Goal: Task Accomplishment & Management: Complete application form

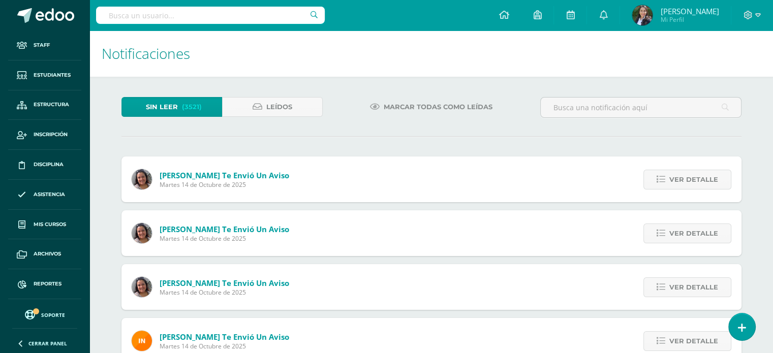
click at [482, 52] on h1 "Notificaciones" at bounding box center [431, 53] width 659 height 46
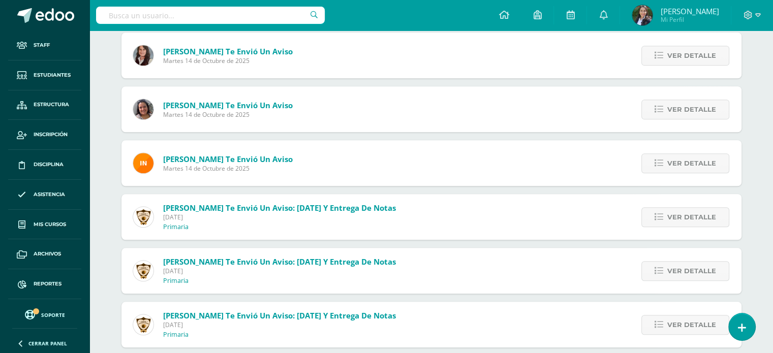
scroll to position [860, 0]
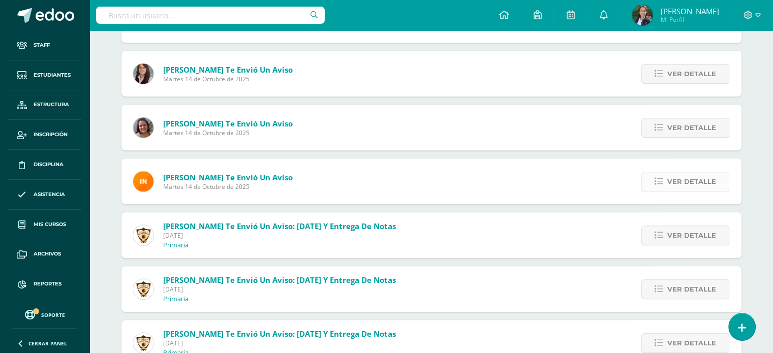
click at [697, 181] on span "Ver detalle" at bounding box center [691, 181] width 49 height 19
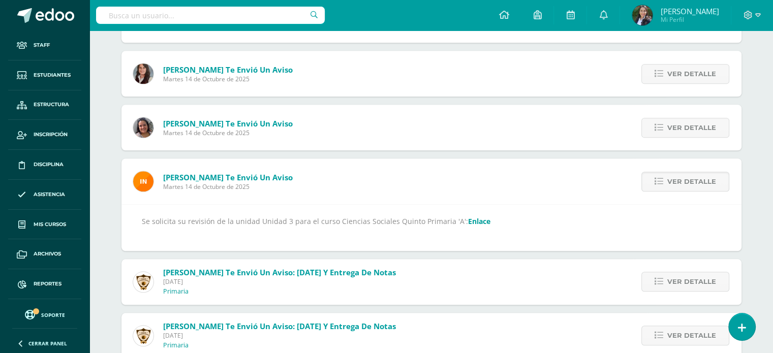
click at [468, 221] on link "Enlace" at bounding box center [479, 221] width 22 height 10
click at [676, 181] on span "Ver detalle" at bounding box center [691, 181] width 49 height 19
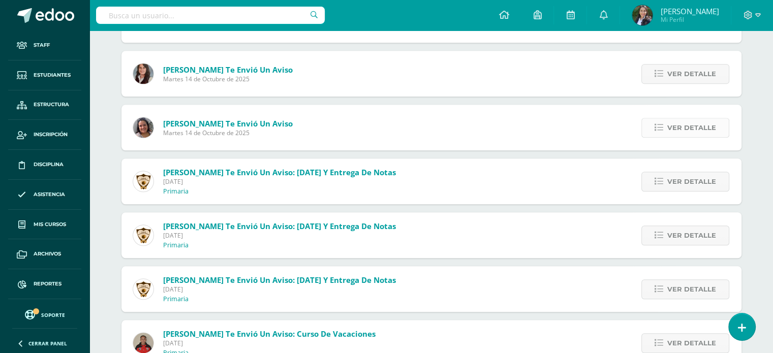
click at [687, 128] on span "Ver detalle" at bounding box center [691, 127] width 49 height 19
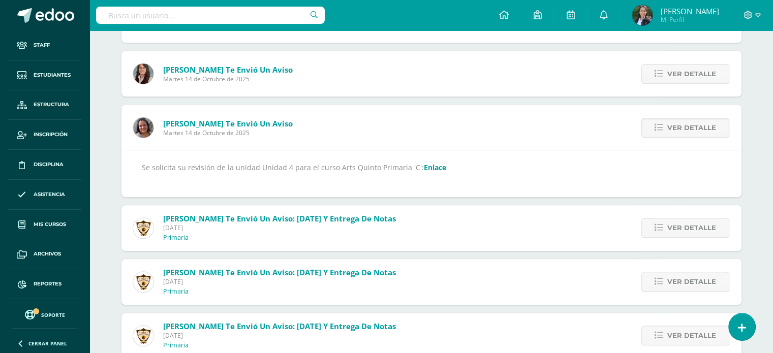
click at [429, 170] on link "Enlace" at bounding box center [435, 168] width 22 height 10
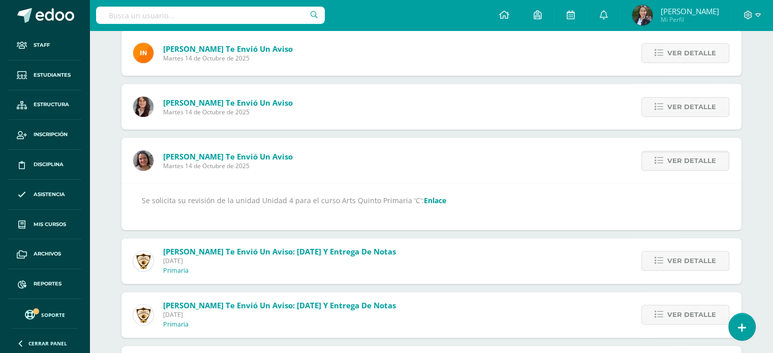
scroll to position [809, 0]
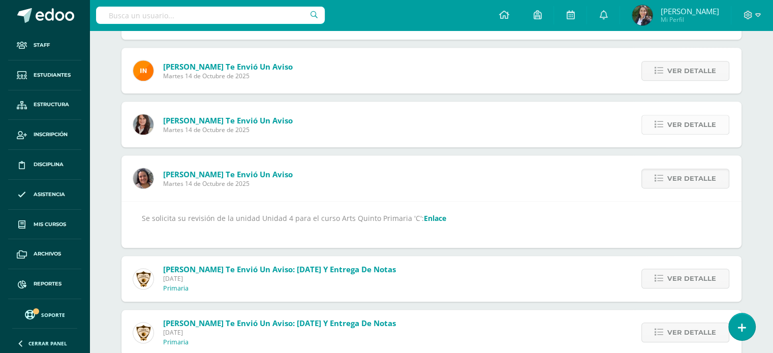
click at [679, 125] on span "Ver detalle" at bounding box center [691, 124] width 49 height 19
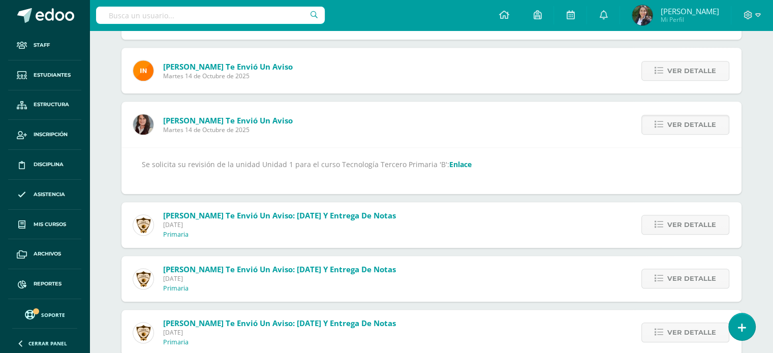
click at [457, 163] on link "Enlace" at bounding box center [460, 165] width 22 height 10
click at [705, 70] on span "Ver detalle" at bounding box center [691, 70] width 49 height 19
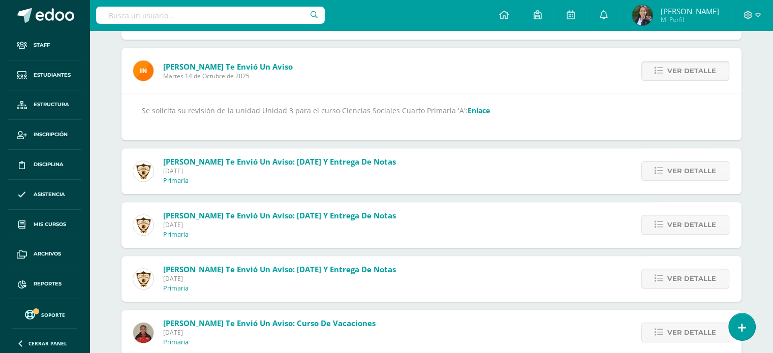
click at [469, 109] on link "Enlace" at bounding box center [478, 111] width 22 height 10
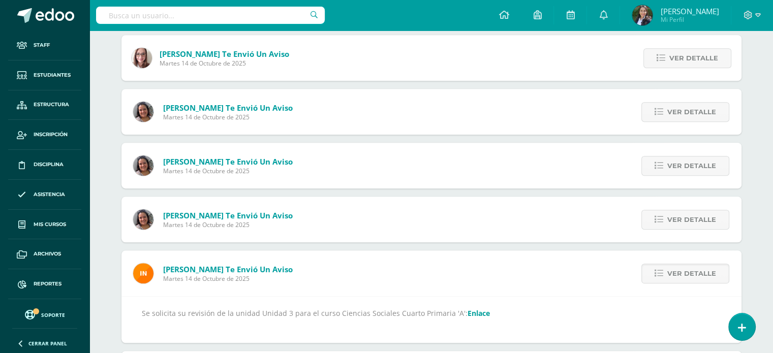
scroll to position [606, 0]
click at [701, 218] on span "Ver detalle" at bounding box center [691, 220] width 49 height 19
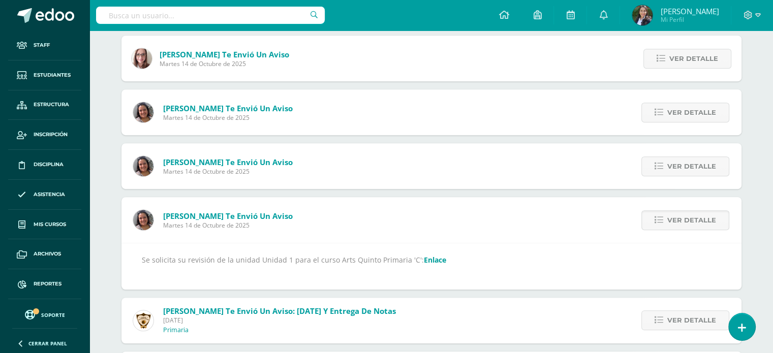
click at [424, 260] on link "Enlace" at bounding box center [435, 260] width 22 height 10
click at [672, 220] on span "Ver detalle" at bounding box center [691, 220] width 49 height 19
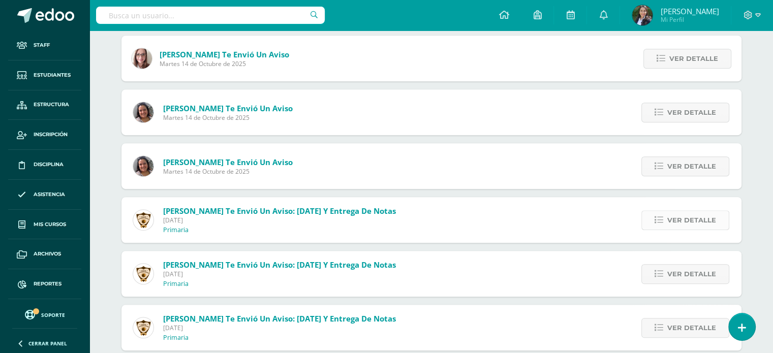
click at [701, 219] on span "Ver detalle" at bounding box center [691, 220] width 49 height 19
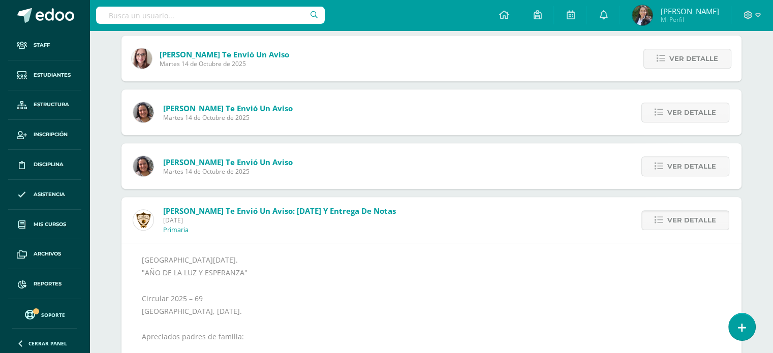
click at [701, 219] on span "Ver detalle" at bounding box center [691, 220] width 49 height 19
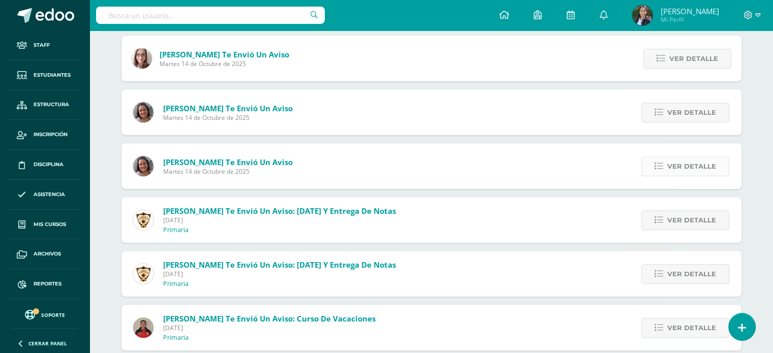
click at [693, 167] on span "Ver detalle" at bounding box center [691, 166] width 49 height 19
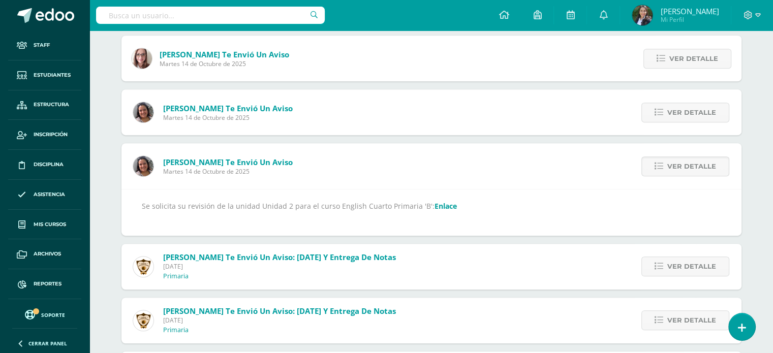
click at [434, 205] on link "Enlace" at bounding box center [445, 206] width 22 height 10
click at [683, 111] on span "Ver detalle" at bounding box center [691, 112] width 49 height 19
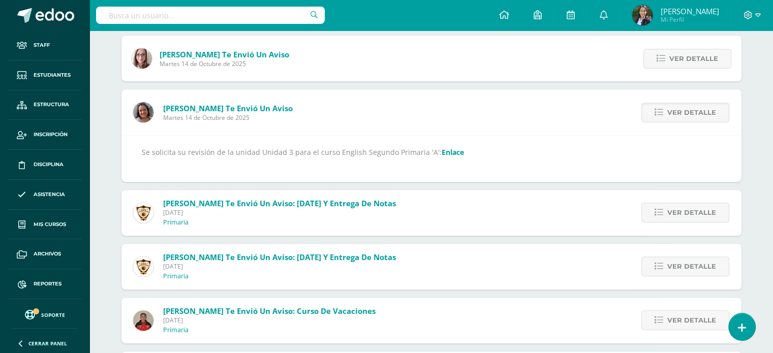
click at [443, 150] on link "Enlace" at bounding box center [453, 152] width 22 height 10
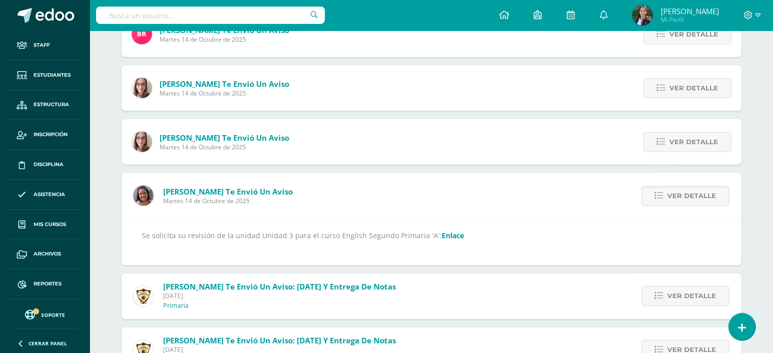
scroll to position [504, 0]
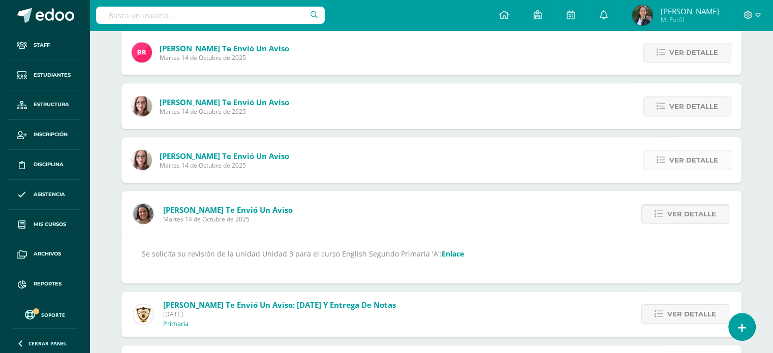
click at [711, 158] on span "Ver detalle" at bounding box center [693, 160] width 49 height 19
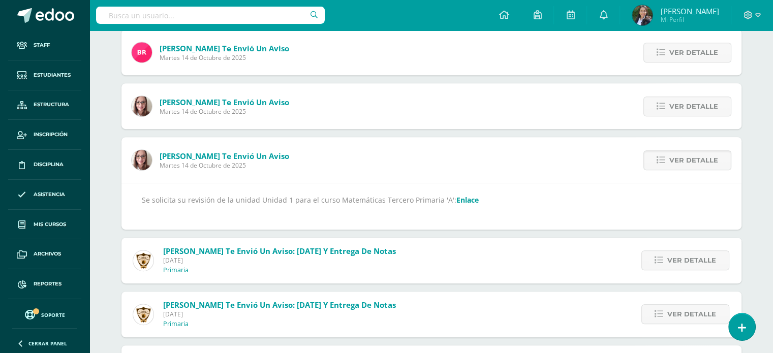
click at [457, 199] on link "Enlace" at bounding box center [467, 200] width 22 height 10
click at [705, 104] on span "Ver detalle" at bounding box center [693, 106] width 49 height 19
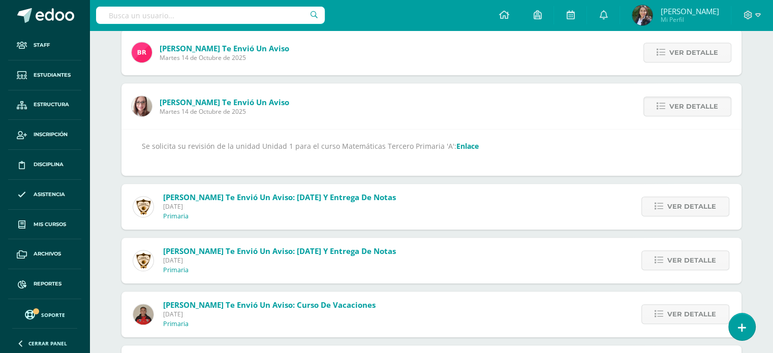
click at [458, 145] on link "Enlace" at bounding box center [467, 146] width 22 height 10
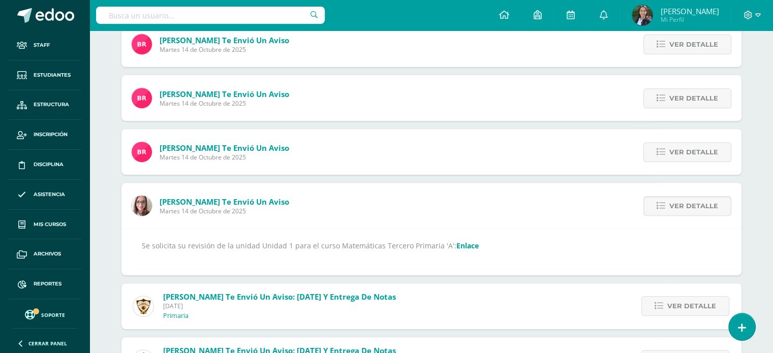
scroll to position [402, 0]
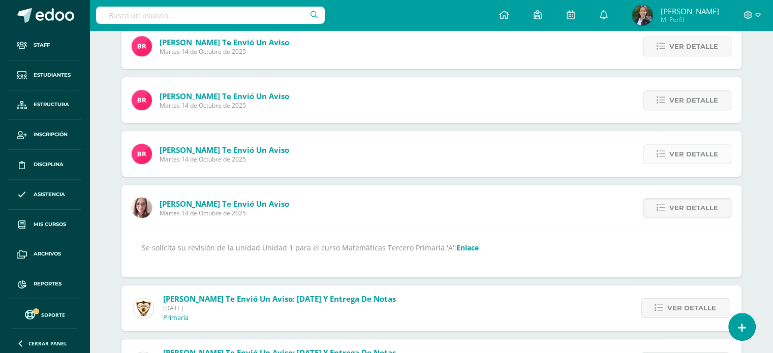
click at [701, 154] on span "Ver detalle" at bounding box center [693, 154] width 49 height 19
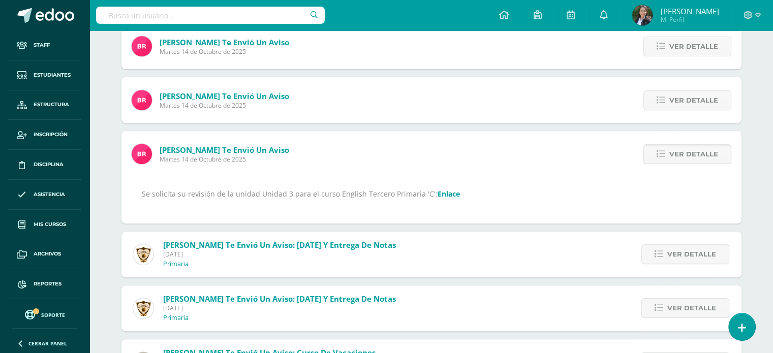
click at [437, 192] on link "Enlace" at bounding box center [448, 194] width 22 height 10
click at [681, 103] on span "Ver detalle" at bounding box center [693, 100] width 49 height 19
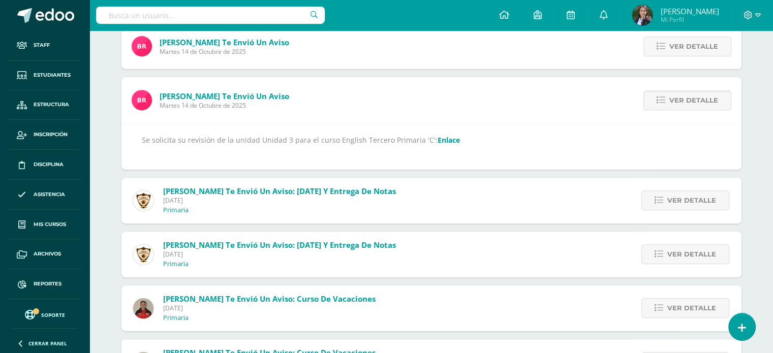
click at [437, 141] on link "Enlace" at bounding box center [448, 140] width 22 height 10
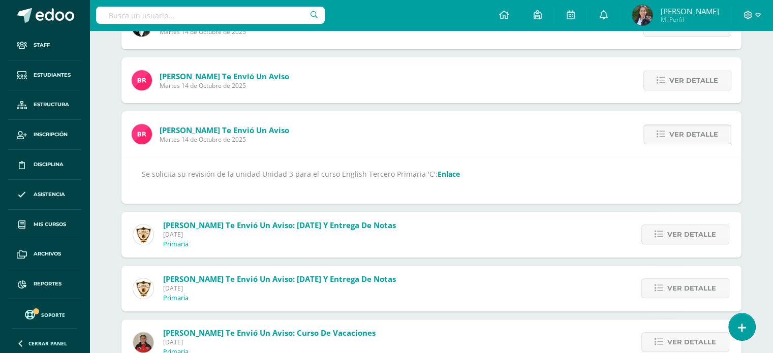
scroll to position [301, 0]
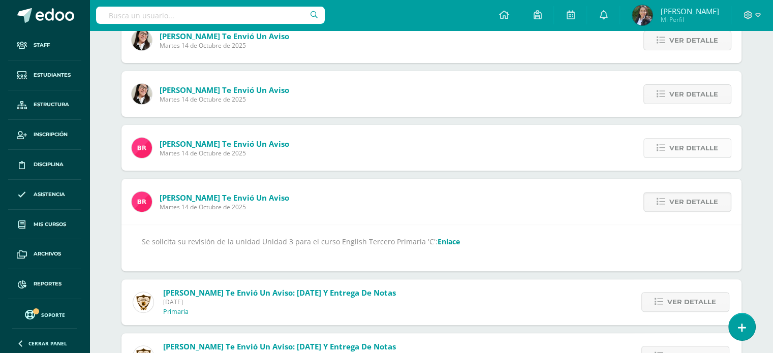
click at [697, 148] on span "Ver detalle" at bounding box center [693, 148] width 49 height 19
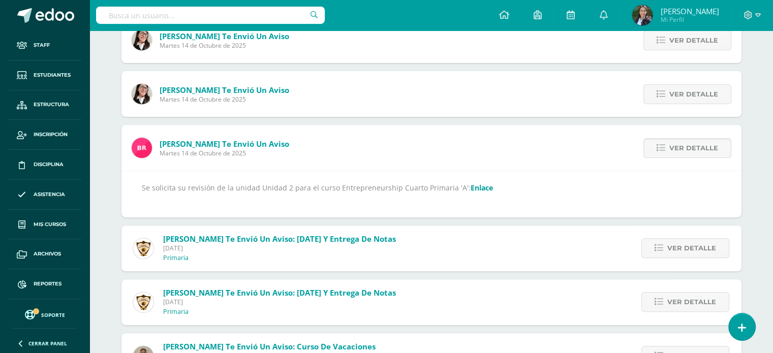
click at [470, 186] on link "Enlace" at bounding box center [481, 188] width 22 height 10
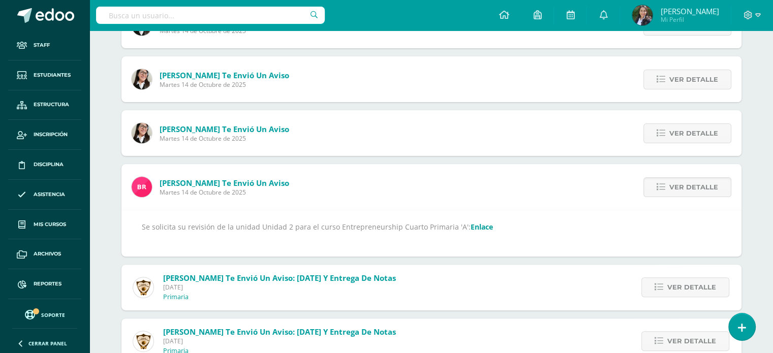
scroll to position [199, 0]
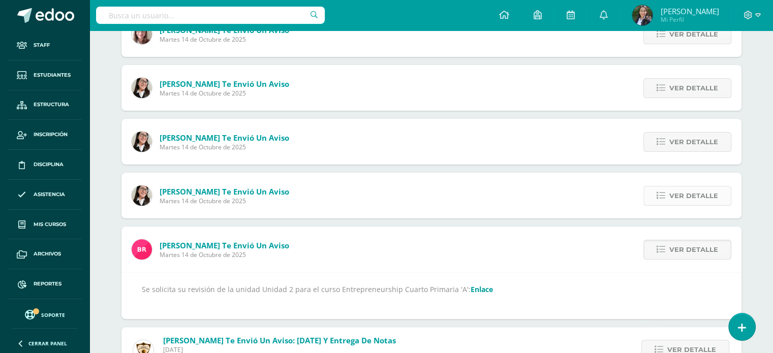
click at [700, 198] on span "Ver detalle" at bounding box center [693, 195] width 49 height 19
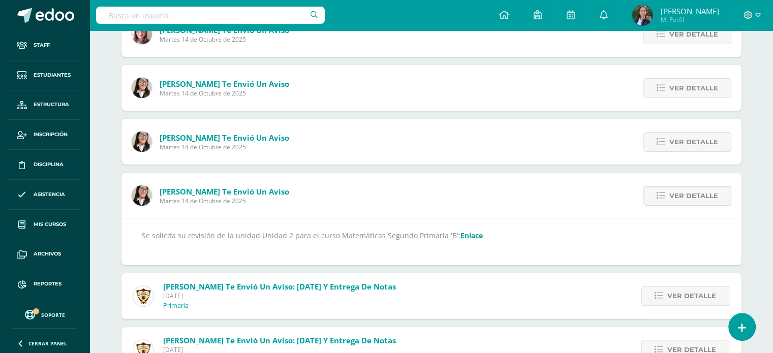
click at [460, 235] on link "Enlace" at bounding box center [471, 236] width 22 height 10
click at [703, 144] on span "Ver detalle" at bounding box center [693, 142] width 49 height 19
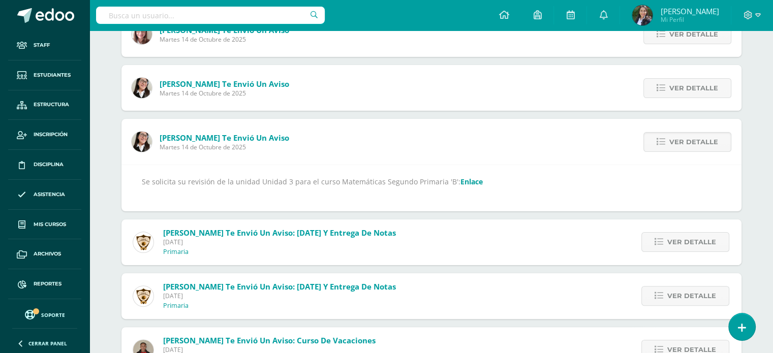
click at [466, 181] on link "Enlace" at bounding box center [471, 182] width 22 height 10
click at [677, 85] on span "Ver detalle" at bounding box center [693, 88] width 49 height 19
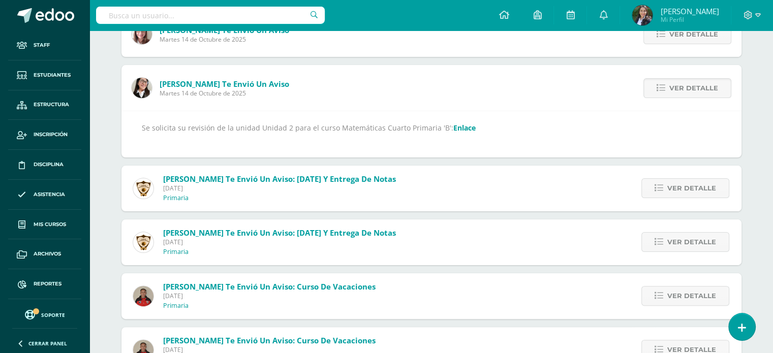
click at [453, 125] on link "Enlace" at bounding box center [464, 128] width 22 height 10
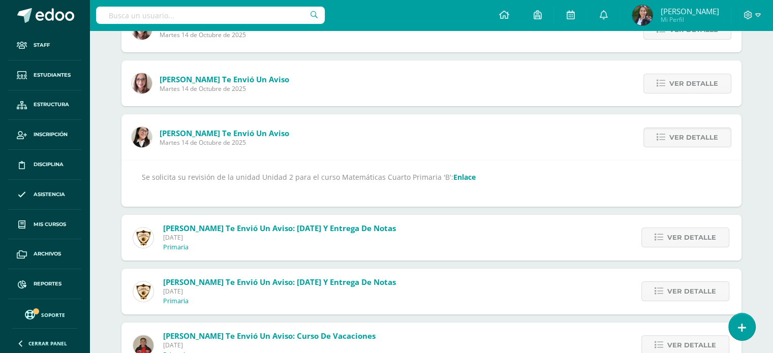
scroll to position [98, 0]
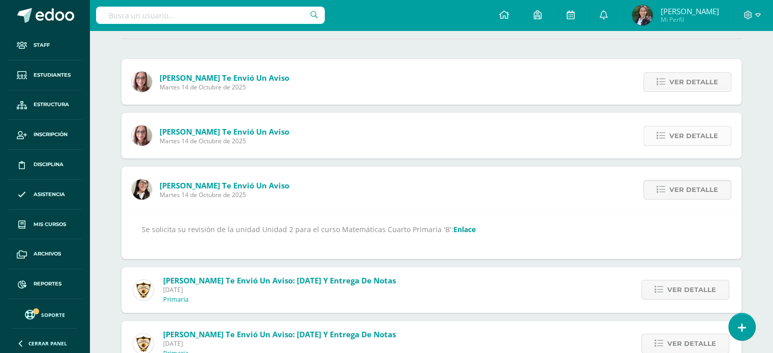
click at [680, 138] on span "Ver detalle" at bounding box center [693, 136] width 49 height 19
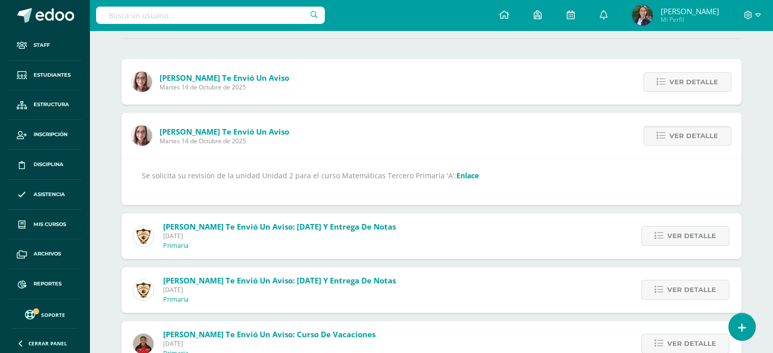
click at [458, 173] on link "Enlace" at bounding box center [467, 176] width 22 height 10
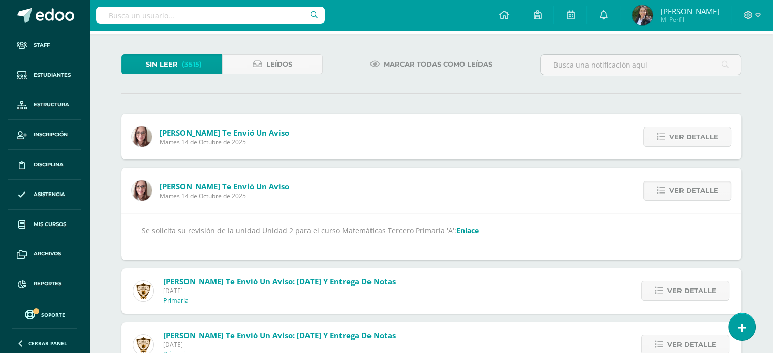
scroll to position [0, 0]
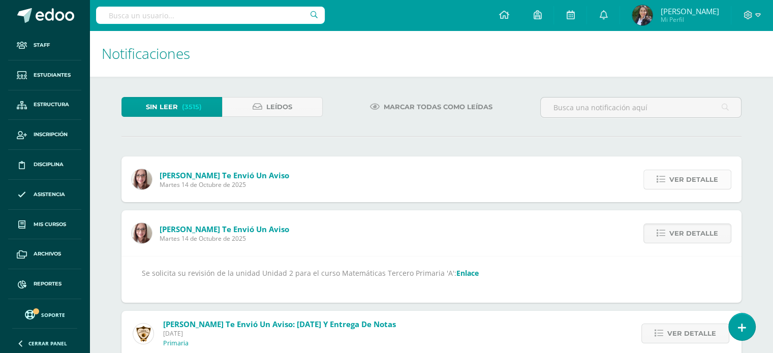
click at [700, 178] on span "Ver detalle" at bounding box center [693, 179] width 49 height 19
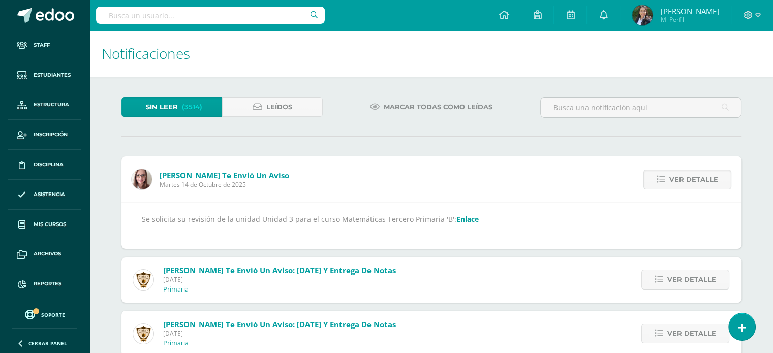
click at [456, 221] on link "Enlace" at bounding box center [467, 219] width 22 height 10
click at [461, 216] on link "Enlace" at bounding box center [467, 219] width 22 height 10
click at [276, 136] on hr at bounding box center [431, 136] width 620 height 1
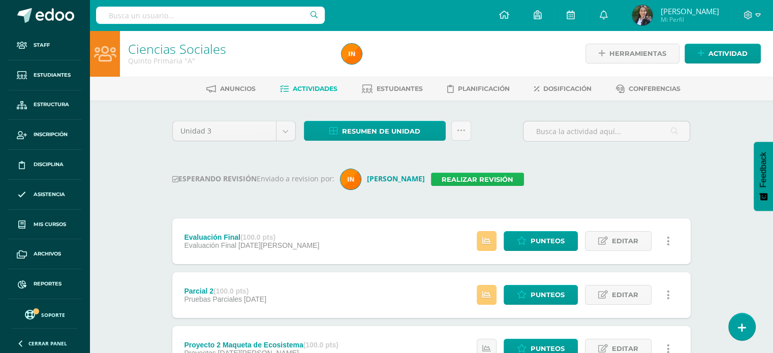
click at [471, 176] on link "Realizar revisión" at bounding box center [477, 179] width 93 height 13
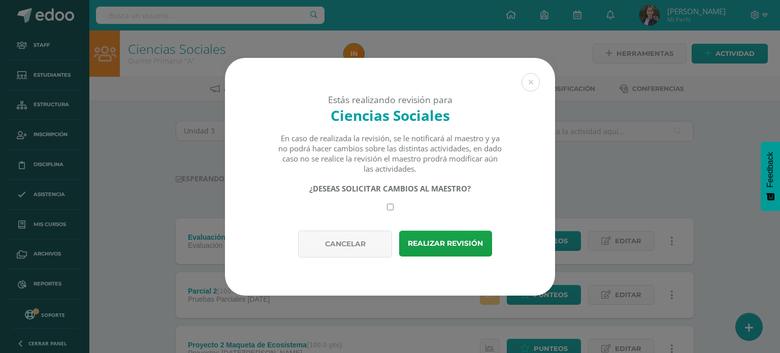
click at [391, 206] on input "checkbox" at bounding box center [390, 207] width 7 height 7
checkbox input "true"
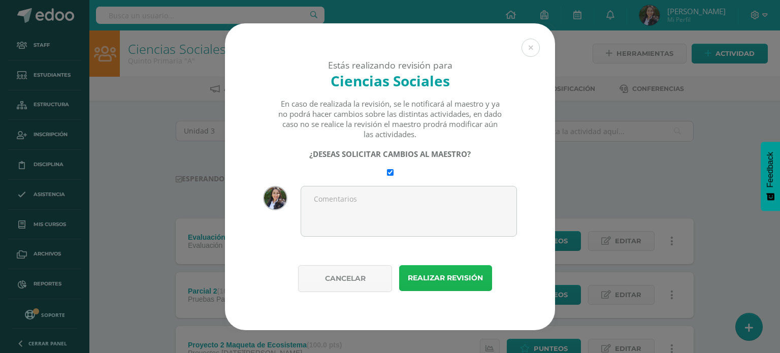
click at [438, 280] on button "Realizar revisión" at bounding box center [445, 278] width 93 height 26
click at [438, 276] on button "Realizar revisión" at bounding box center [445, 278] width 93 height 26
click at [437, 278] on button "Realizar revisión" at bounding box center [445, 278] width 93 height 26
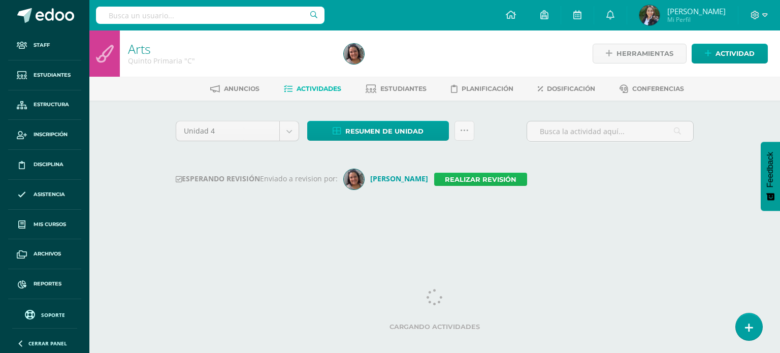
click at [487, 178] on link "Realizar revisión" at bounding box center [480, 179] width 93 height 13
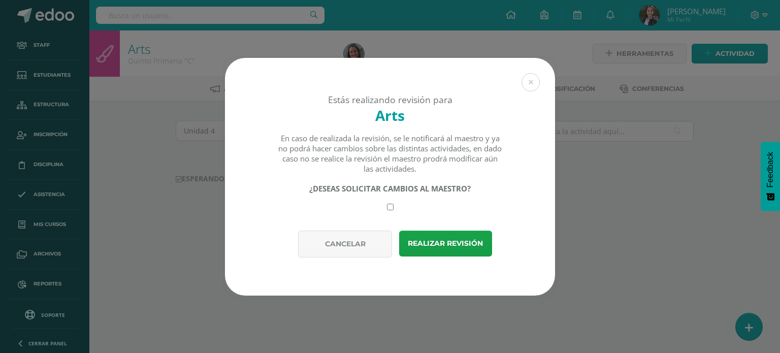
click at [390, 207] on input "checkbox" at bounding box center [390, 207] width 7 height 7
checkbox input "true"
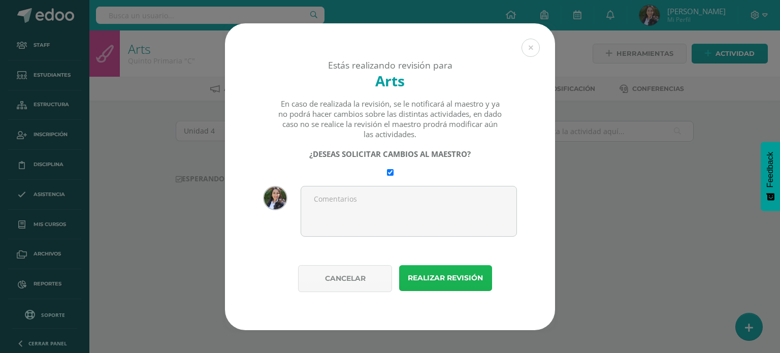
click at [440, 278] on button "Realizar revisión" at bounding box center [445, 278] width 93 height 26
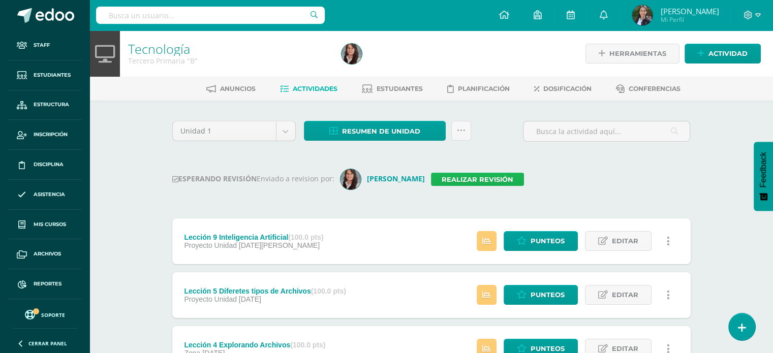
click at [475, 178] on link "Realizar revisión" at bounding box center [477, 179] width 93 height 13
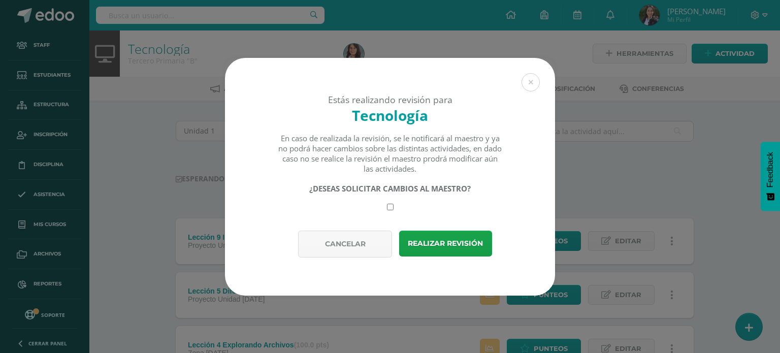
click at [389, 206] on input "checkbox" at bounding box center [390, 207] width 7 height 7
checkbox input "true"
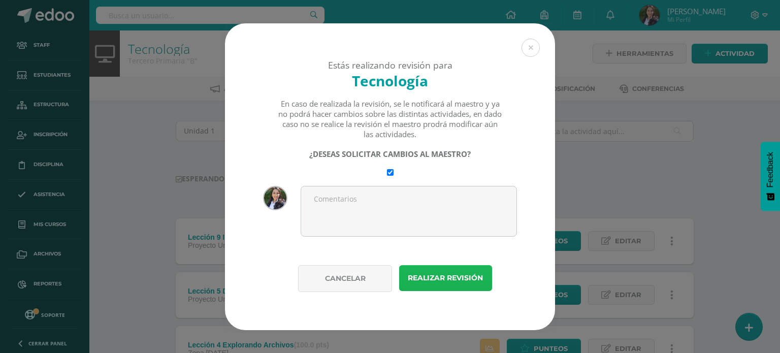
click at [442, 274] on button "Realizar revisión" at bounding box center [445, 278] width 93 height 26
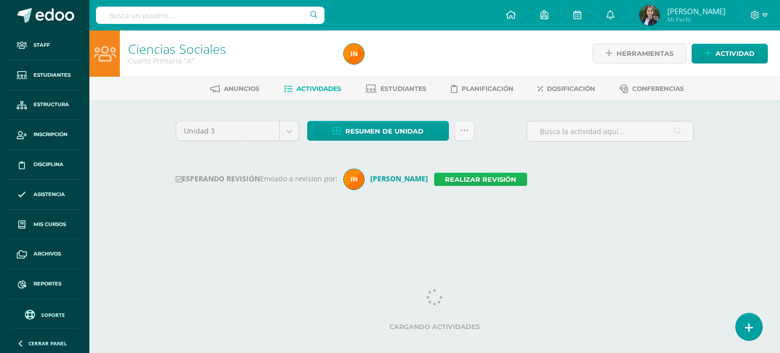
click at [479, 181] on link "Realizar revisión" at bounding box center [480, 179] width 93 height 13
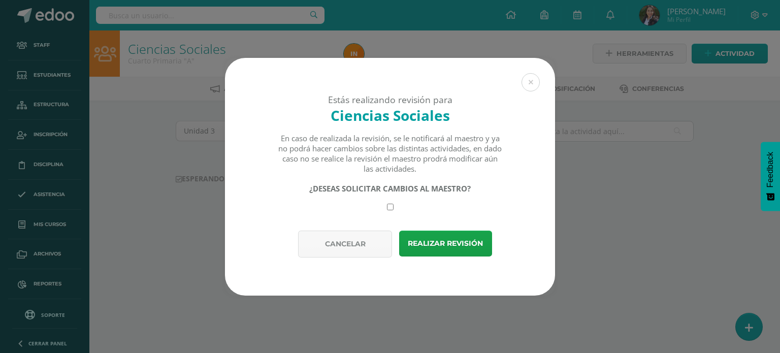
click at [388, 207] on input "checkbox" at bounding box center [390, 207] width 7 height 7
checkbox input "true"
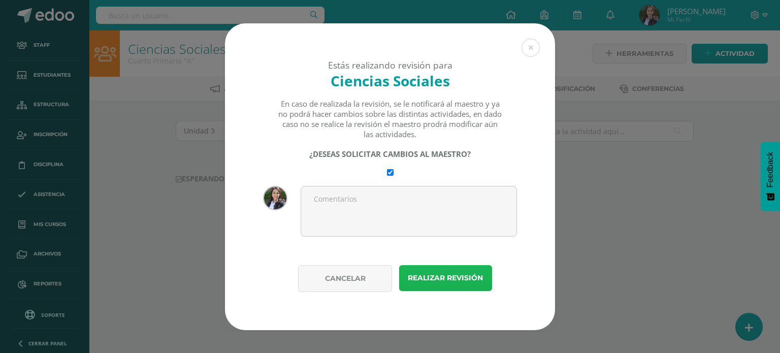
click at [435, 275] on button "Realizar revisión" at bounding box center [445, 278] width 93 height 26
click at [439, 278] on button "Realizar revisión" at bounding box center [445, 278] width 93 height 26
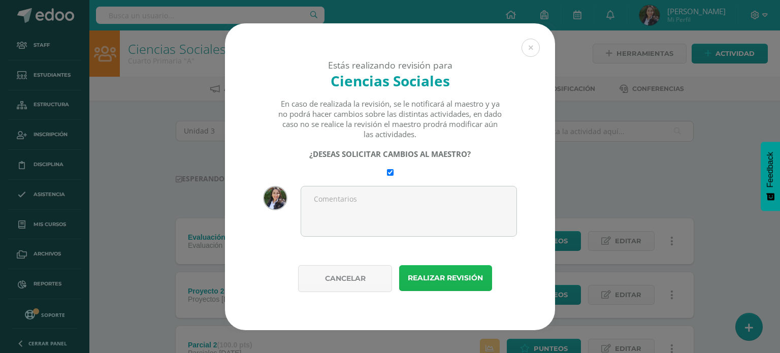
click at [438, 274] on button "Realizar revisión" at bounding box center [445, 278] width 93 height 26
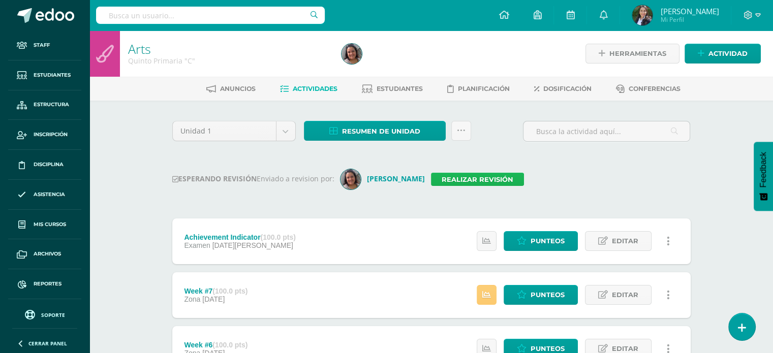
click at [483, 179] on link "Realizar revisión" at bounding box center [477, 179] width 93 height 13
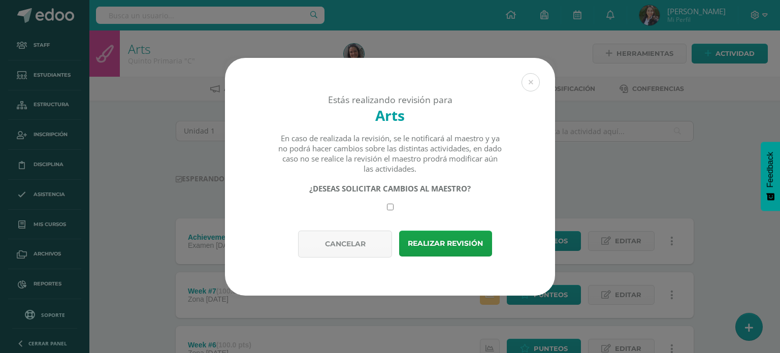
click at [390, 208] on input "checkbox" at bounding box center [390, 207] width 7 height 7
checkbox input "true"
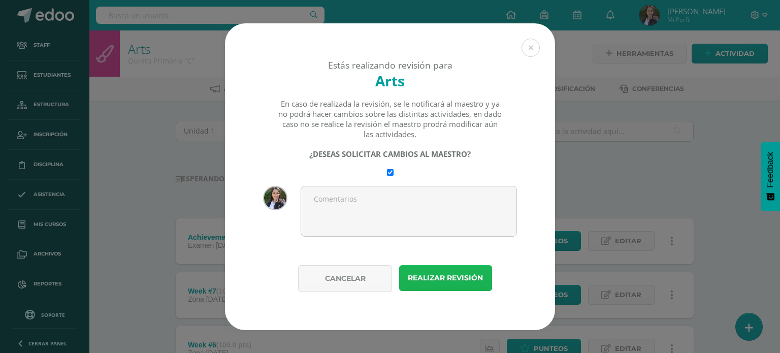
click at [445, 274] on button "Realizar revisión" at bounding box center [445, 278] width 93 height 26
click at [442, 278] on button "Realizar revisión" at bounding box center [445, 278] width 93 height 26
click at [439, 280] on button "Realizar revisión" at bounding box center [445, 278] width 93 height 26
click at [439, 275] on button "Realizar revisión" at bounding box center [445, 278] width 93 height 26
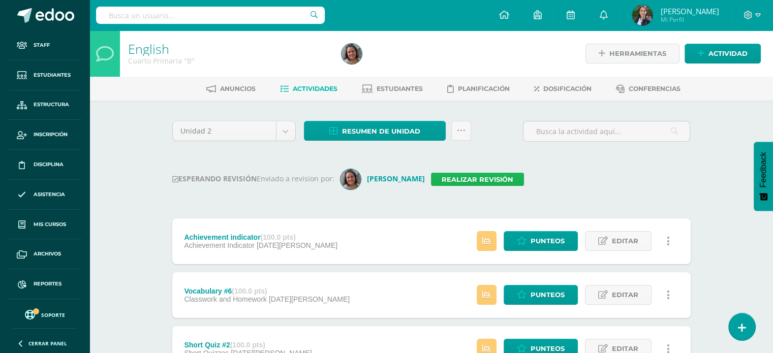
click at [471, 179] on link "Realizar revisión" at bounding box center [477, 179] width 93 height 13
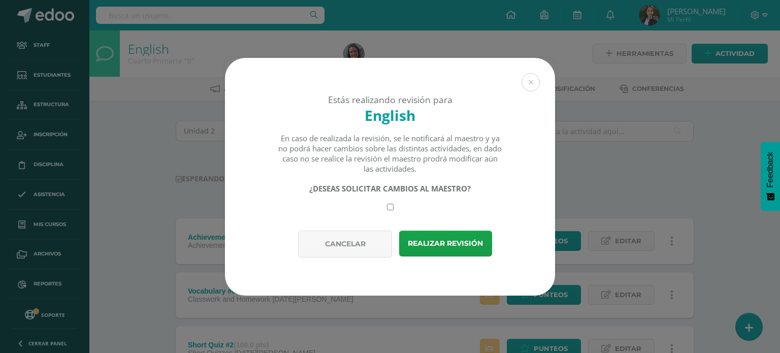
click at [392, 205] on input "checkbox" at bounding box center [390, 207] width 7 height 7
checkbox input "true"
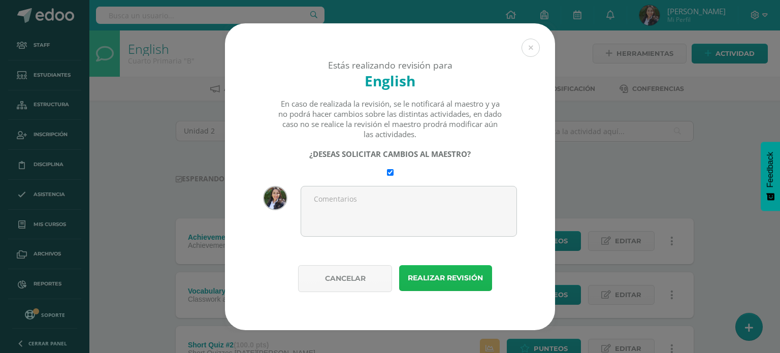
click at [449, 278] on button "Realizar revisión" at bounding box center [445, 278] width 93 height 26
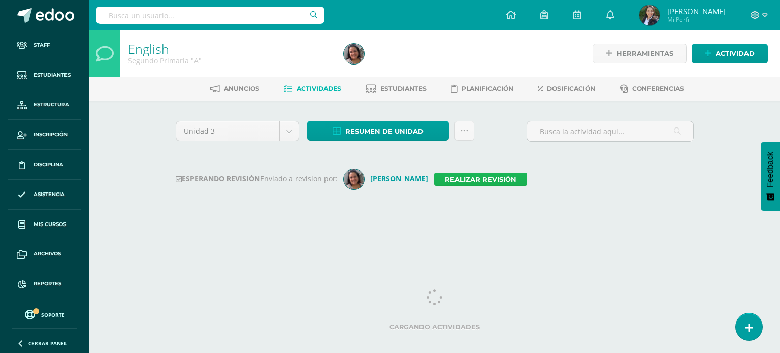
click at [506, 178] on link "Realizar revisión" at bounding box center [480, 179] width 93 height 13
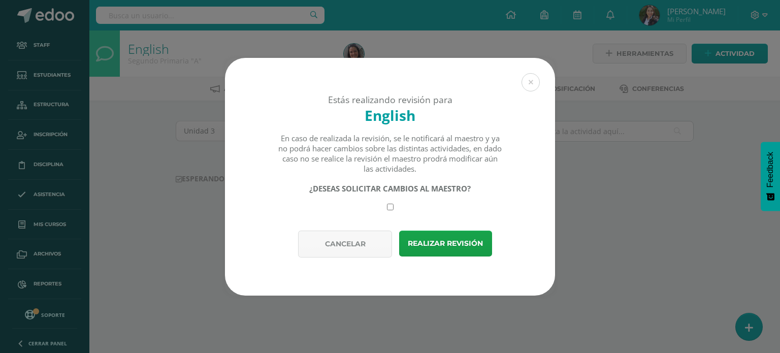
click at [390, 207] on input "checkbox" at bounding box center [390, 207] width 7 height 7
checkbox input "true"
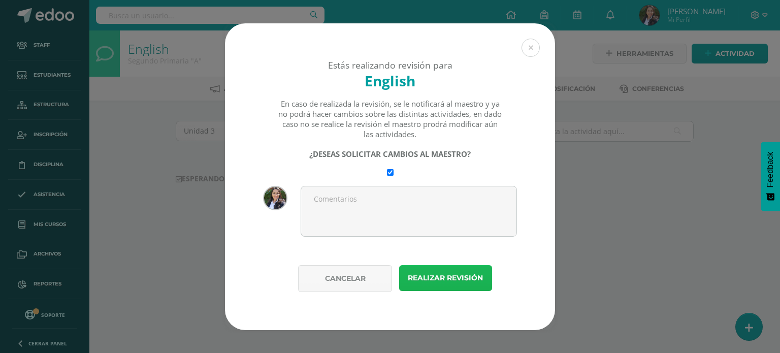
click at [445, 277] on button "Realizar revisión" at bounding box center [445, 278] width 93 height 26
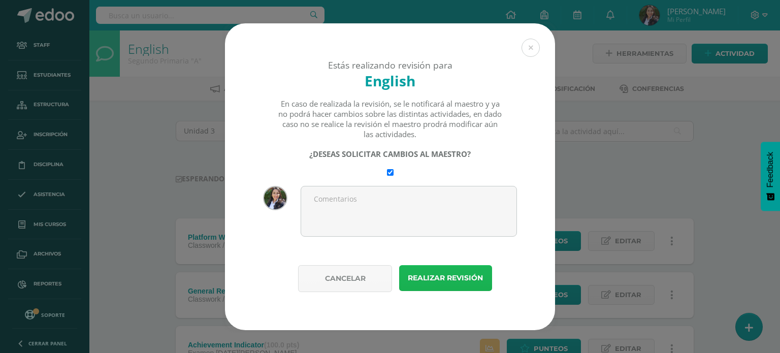
click at [447, 282] on button "Realizar revisión" at bounding box center [445, 278] width 93 height 26
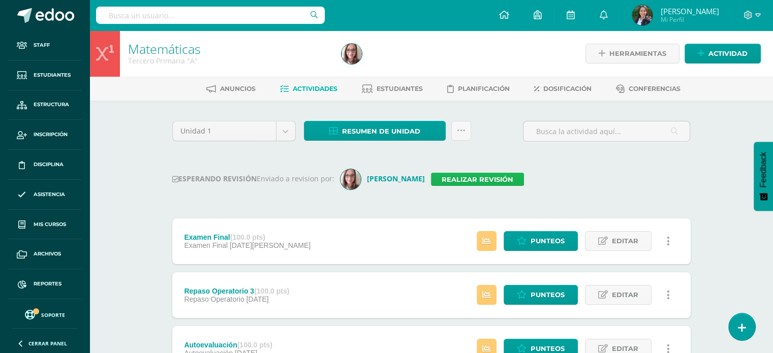
click at [472, 178] on link "Realizar revisión" at bounding box center [477, 179] width 93 height 13
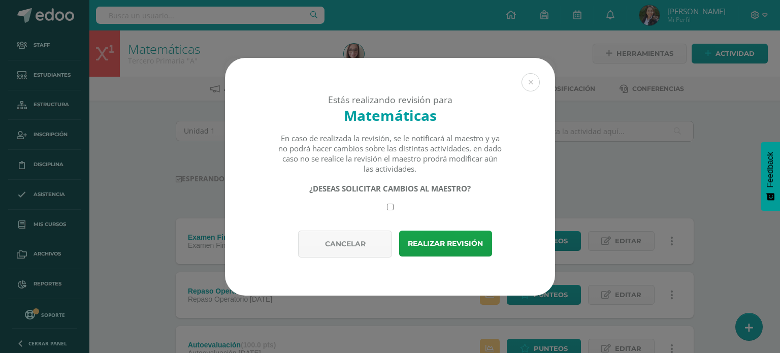
click at [390, 208] on input "checkbox" at bounding box center [390, 207] width 7 height 7
checkbox input "true"
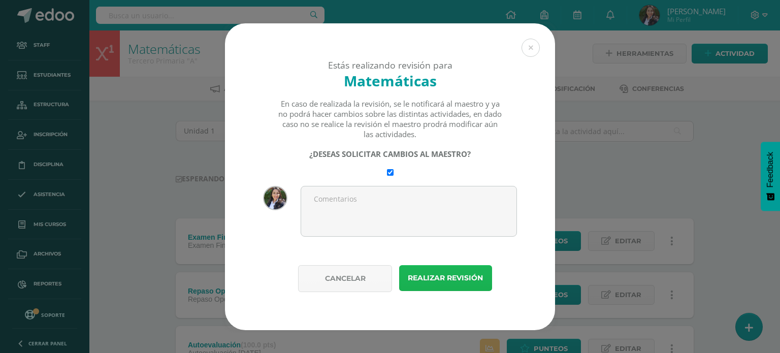
click at [426, 274] on button "Realizar revisión" at bounding box center [445, 278] width 93 height 26
click at [423, 272] on button "Realizar revisión" at bounding box center [445, 278] width 93 height 26
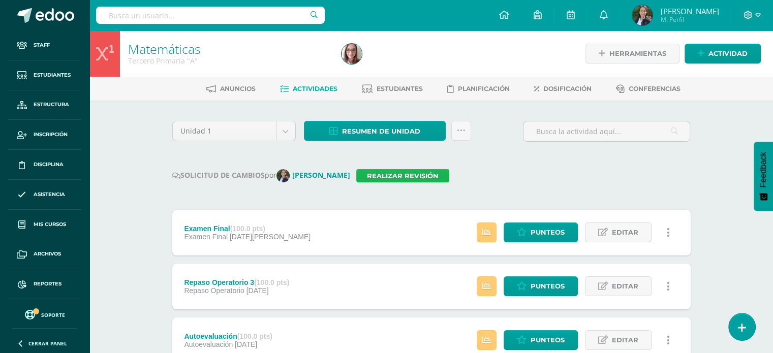
click at [400, 175] on link "Realizar revisión" at bounding box center [402, 175] width 93 height 13
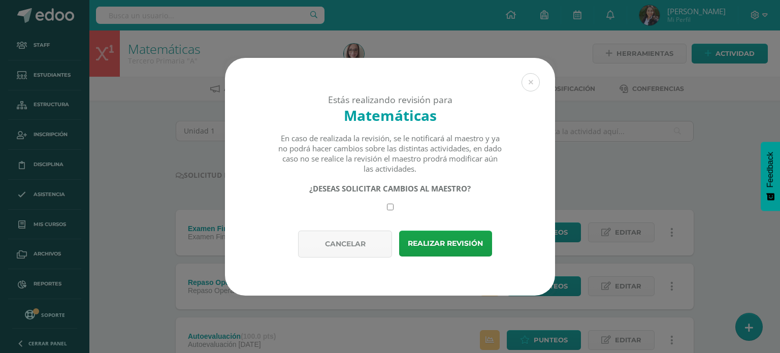
click at [389, 207] on input "checkbox" at bounding box center [390, 207] width 7 height 7
checkbox input "true"
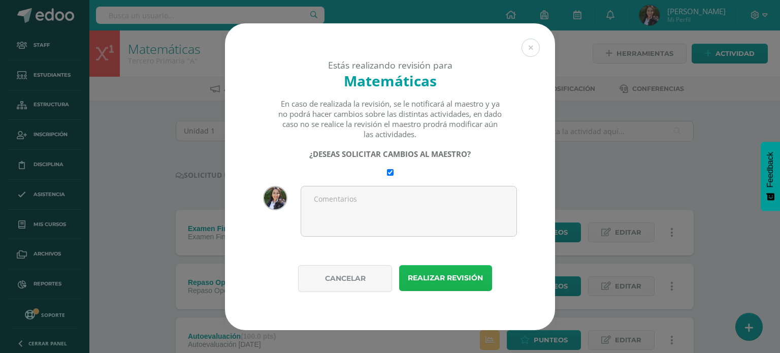
click at [428, 280] on button "Realizar revisión" at bounding box center [445, 278] width 93 height 26
click at [430, 274] on button "Realizar revisión" at bounding box center [445, 278] width 93 height 26
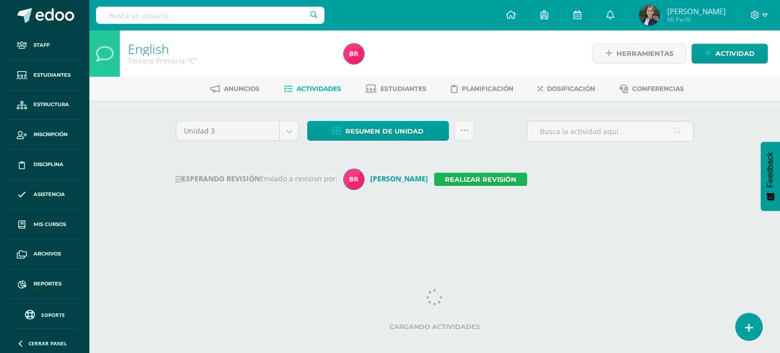
click at [482, 179] on link "Realizar revisión" at bounding box center [480, 179] width 93 height 13
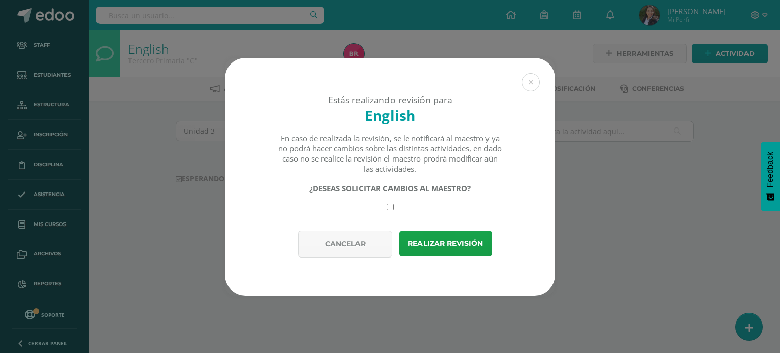
click at [389, 207] on input "checkbox" at bounding box center [390, 207] width 7 height 7
checkbox input "true"
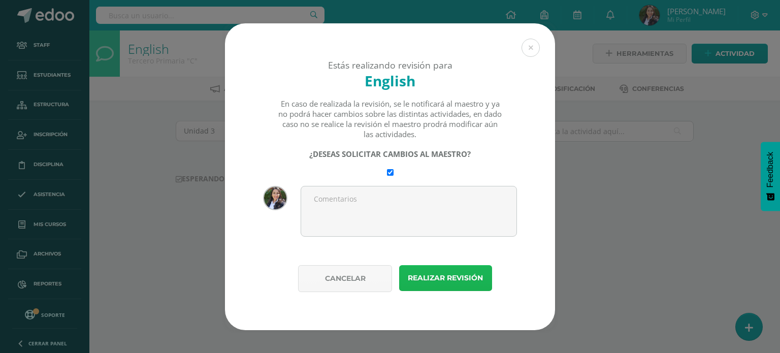
click at [436, 277] on button "Realizar revisión" at bounding box center [445, 278] width 93 height 26
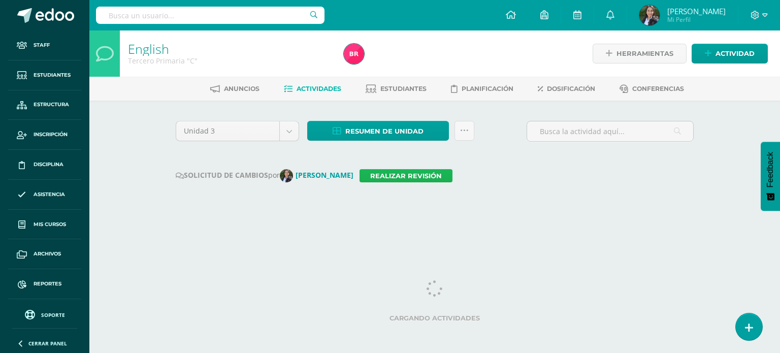
click at [425, 177] on link "Realizar revisión" at bounding box center [406, 175] width 93 height 13
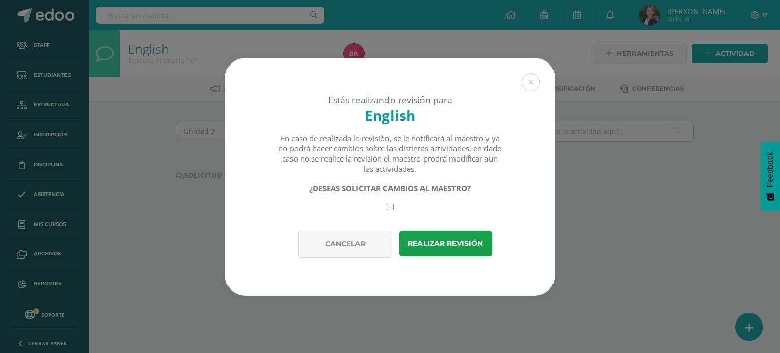
click at [390, 207] on input "checkbox" at bounding box center [390, 207] width 7 height 7
checkbox input "true"
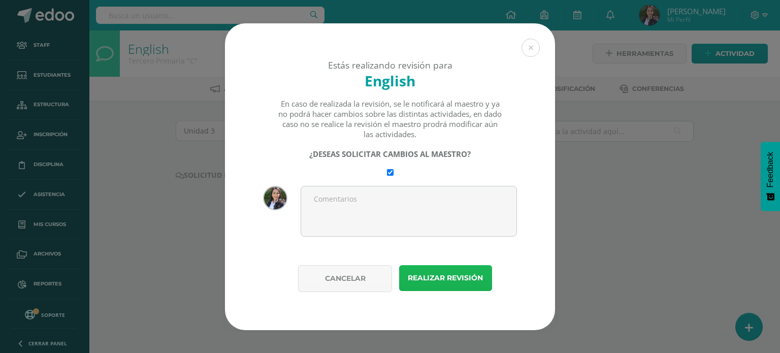
click at [431, 279] on button "Realizar revisión" at bounding box center [445, 278] width 93 height 26
click at [427, 273] on button "Realizar revisión" at bounding box center [445, 278] width 93 height 26
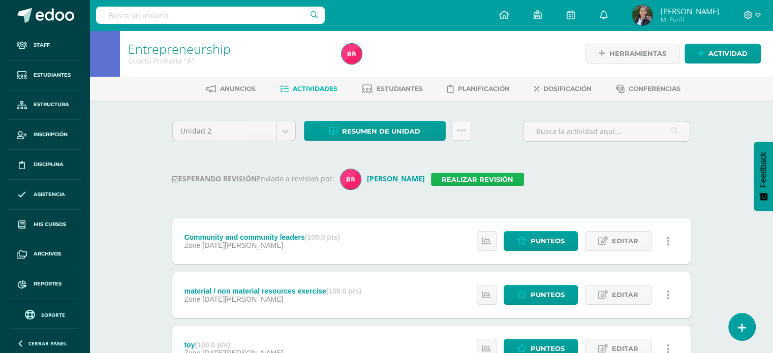
click at [462, 179] on link "Realizar revisión" at bounding box center [477, 179] width 93 height 13
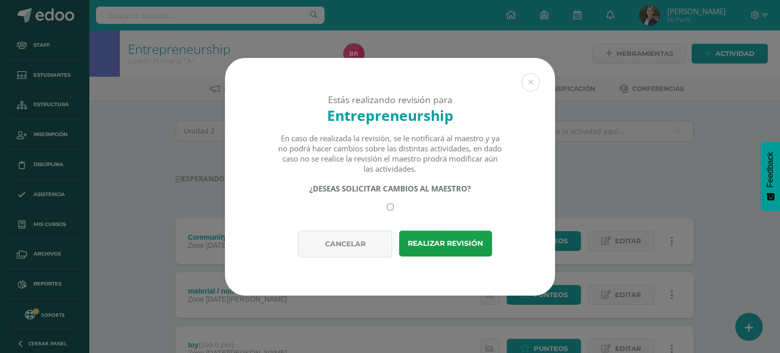
click at [390, 205] on input "checkbox" at bounding box center [390, 207] width 7 height 7
checkbox input "true"
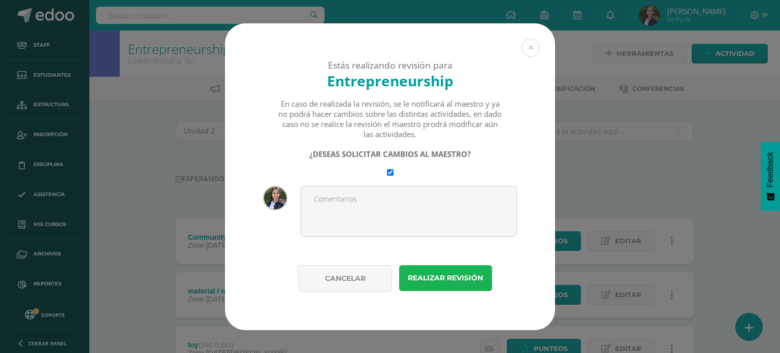
click at [420, 272] on button "Realizar revisión" at bounding box center [445, 278] width 93 height 26
click at [422, 277] on button "Realizar revisión" at bounding box center [445, 278] width 93 height 26
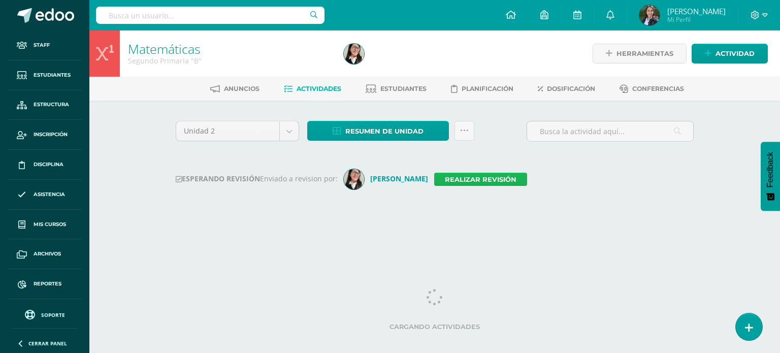
click at [474, 179] on link "Realizar revisión" at bounding box center [480, 179] width 93 height 13
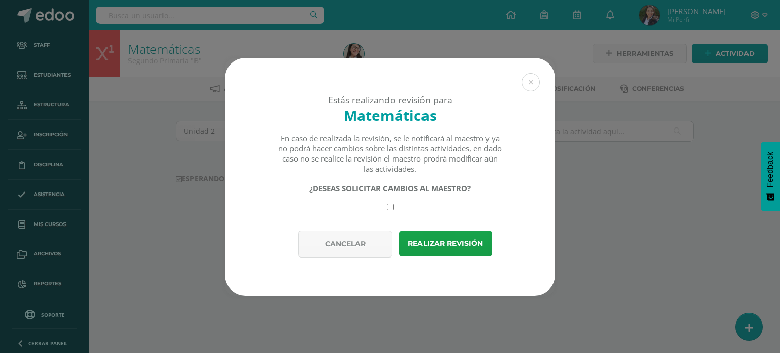
click at [388, 208] on input "checkbox" at bounding box center [390, 207] width 7 height 7
checkbox input "true"
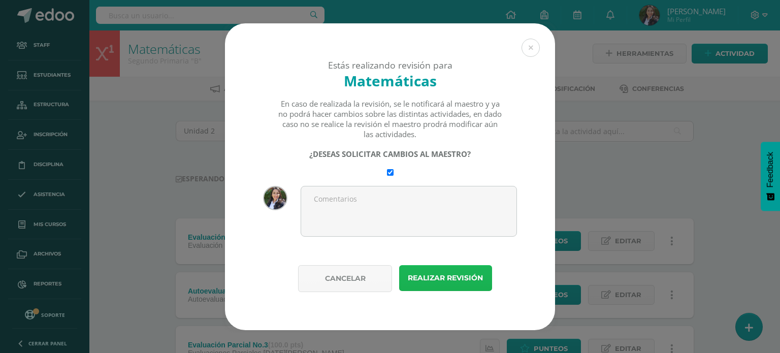
click at [448, 276] on button "Realizar revisión" at bounding box center [445, 278] width 93 height 26
click at [441, 279] on button "Realizar revisión" at bounding box center [445, 278] width 93 height 26
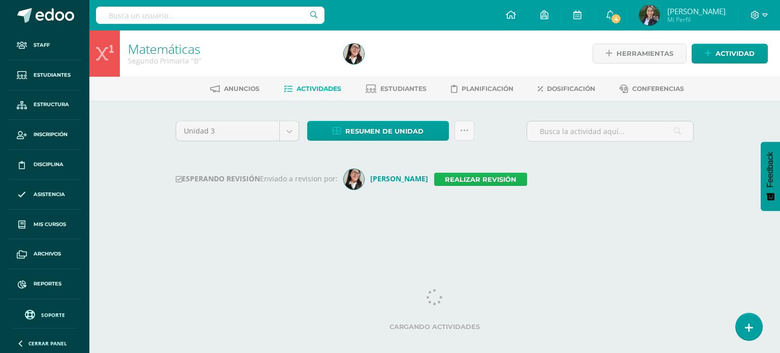
click at [453, 179] on link "Realizar revisión" at bounding box center [480, 179] width 93 height 13
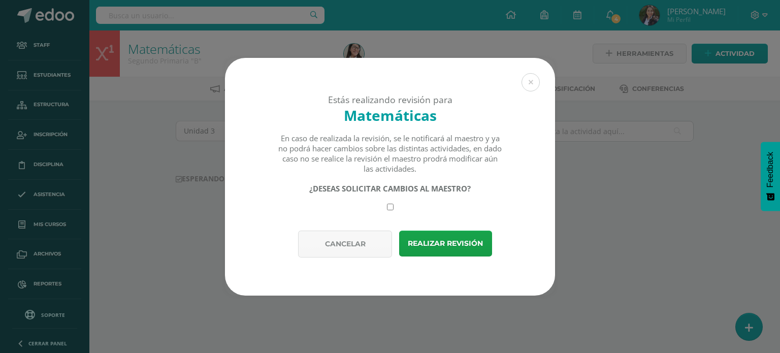
click at [392, 205] on input "checkbox" at bounding box center [390, 207] width 7 height 7
checkbox input "true"
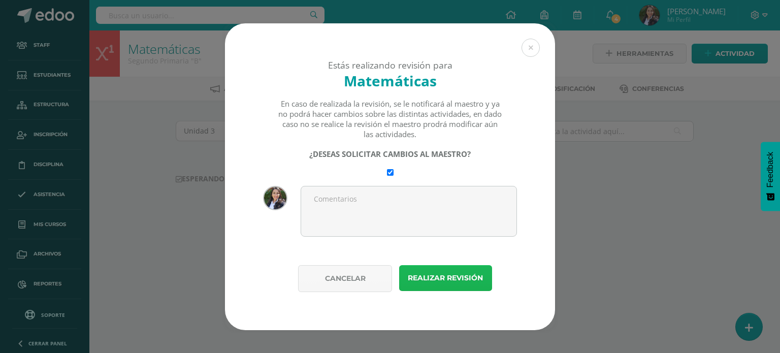
click at [435, 274] on button "Realizar revisión" at bounding box center [445, 278] width 93 height 26
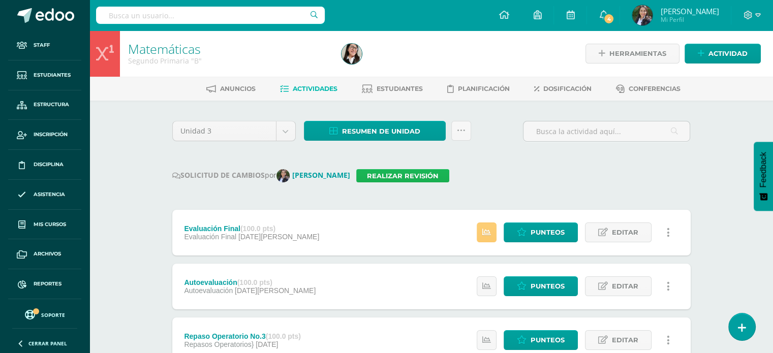
click at [418, 179] on link "Realizar revisión" at bounding box center [402, 175] width 93 height 13
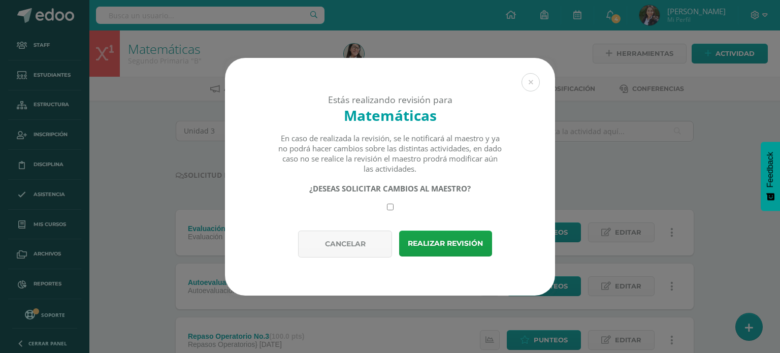
click at [388, 205] on input "checkbox" at bounding box center [390, 207] width 7 height 7
checkbox input "true"
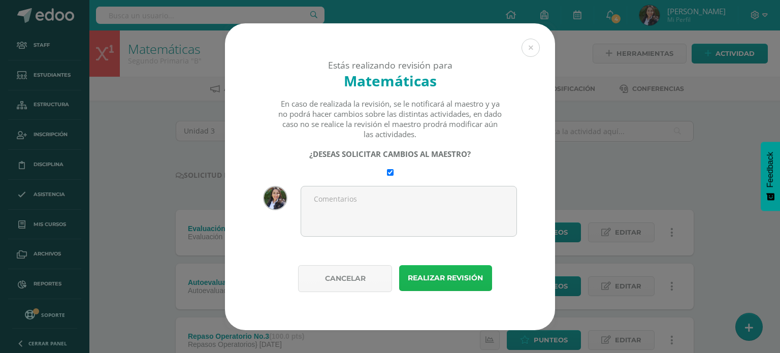
click at [430, 275] on button "Realizar revisión" at bounding box center [445, 278] width 93 height 26
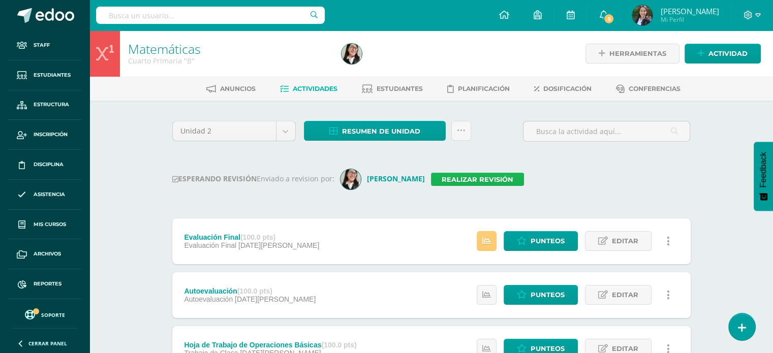
click at [447, 176] on link "Realizar revisión" at bounding box center [477, 179] width 93 height 13
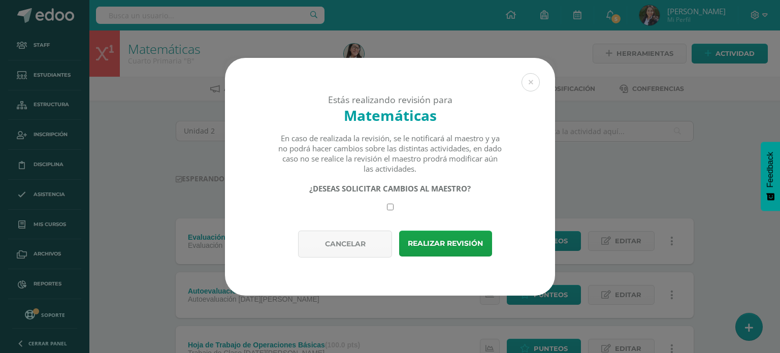
click at [387, 208] on input "checkbox" at bounding box center [390, 207] width 7 height 7
checkbox input "true"
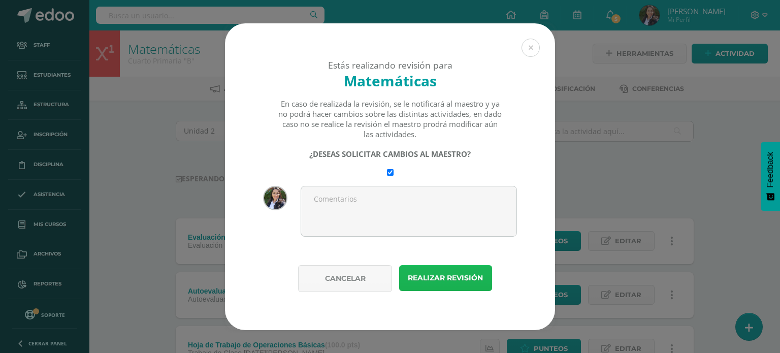
click at [431, 274] on button "Realizar revisión" at bounding box center [445, 278] width 93 height 26
click at [423, 276] on button "Realizar revisión" at bounding box center [445, 278] width 93 height 26
click at [418, 277] on button "Realizar revisión" at bounding box center [445, 278] width 93 height 26
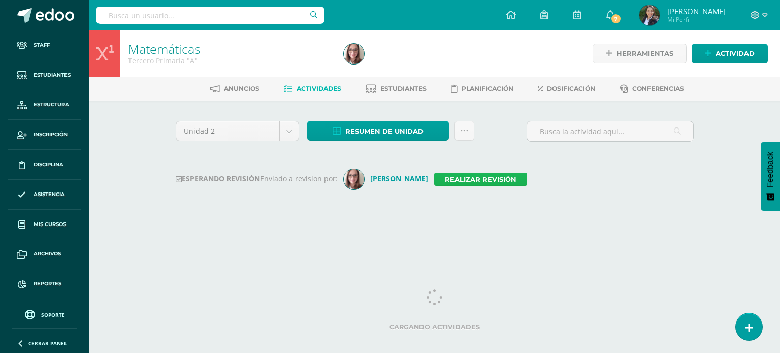
click at [462, 179] on link "Realizar revisión" at bounding box center [480, 179] width 93 height 13
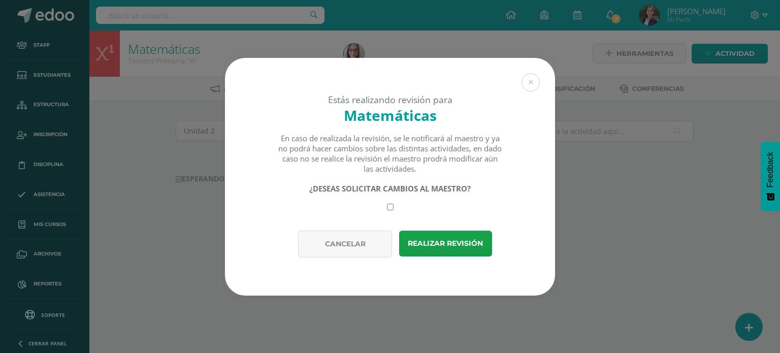
click at [392, 207] on input "checkbox" at bounding box center [390, 207] width 7 height 7
checkbox input "true"
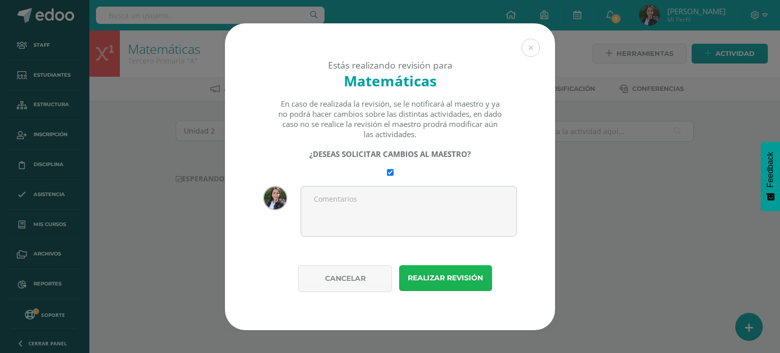
click at [444, 274] on button "Realizar revisión" at bounding box center [445, 278] width 93 height 26
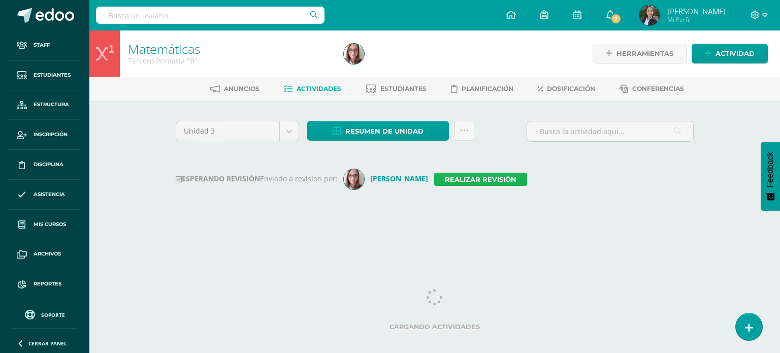
click at [482, 178] on link "Realizar revisión" at bounding box center [480, 179] width 93 height 13
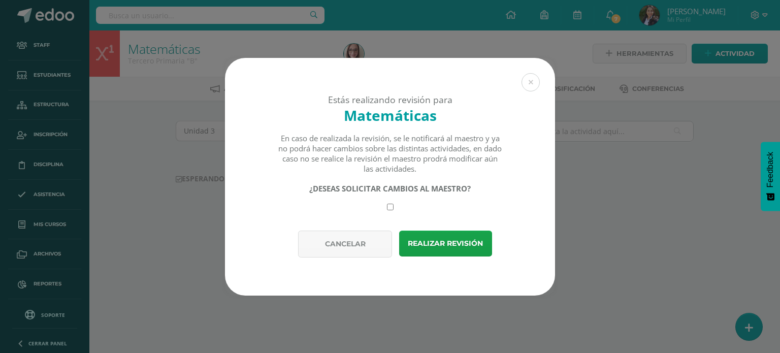
click at [391, 206] on input "checkbox" at bounding box center [390, 207] width 7 height 7
checkbox input "true"
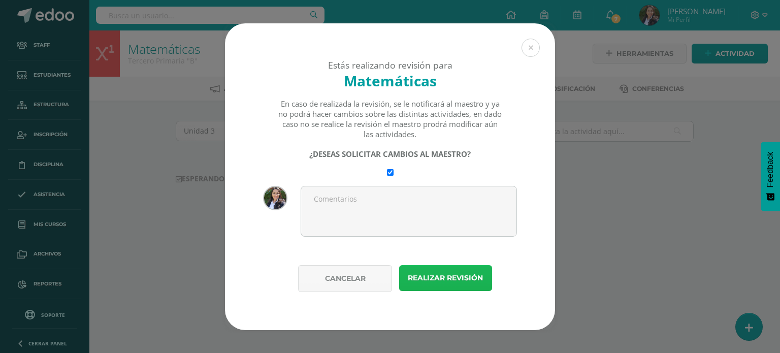
click at [439, 276] on button "Realizar revisión" at bounding box center [445, 278] width 93 height 26
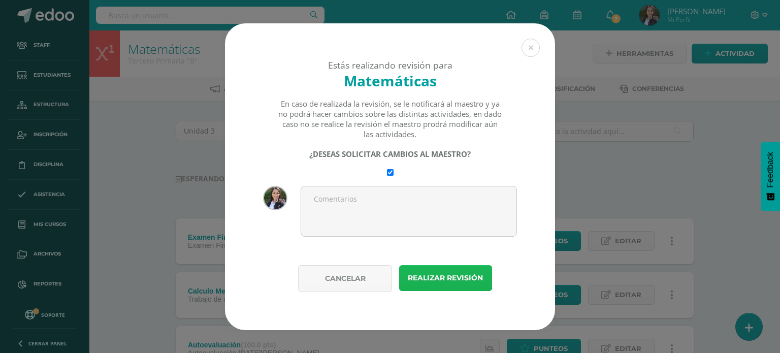
click at [429, 277] on button "Realizar revisión" at bounding box center [445, 278] width 93 height 26
click at [440, 274] on button "Realizar revisión" at bounding box center [445, 278] width 93 height 26
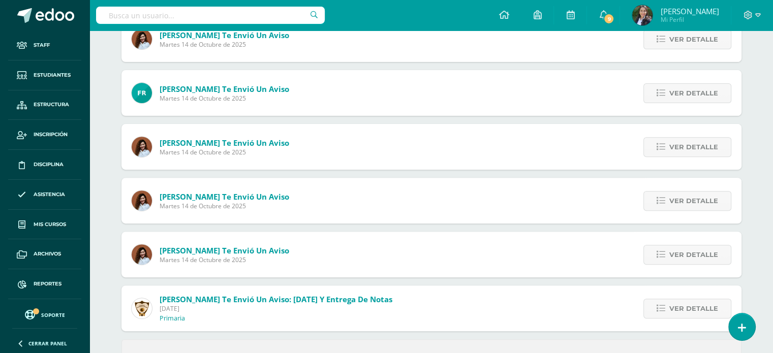
scroll to position [388, 0]
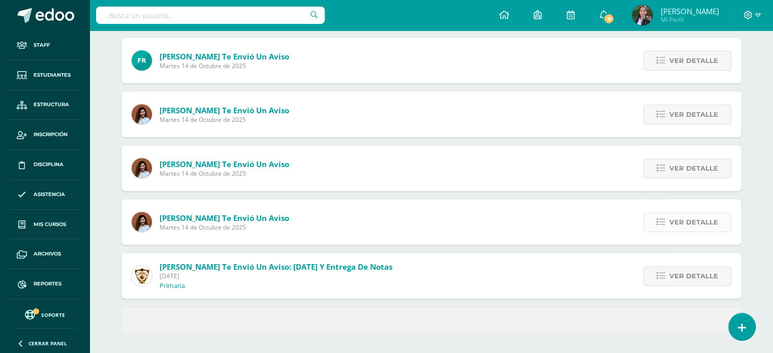
click at [685, 222] on span "Ver detalle" at bounding box center [693, 222] width 49 height 19
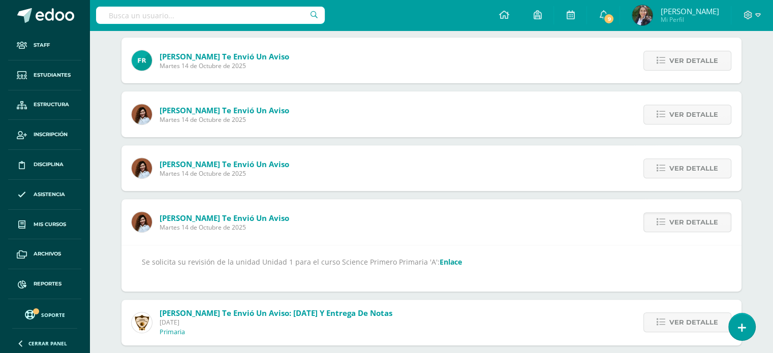
click at [447, 262] on link "Enlace" at bounding box center [450, 262] width 22 height 10
click at [441, 263] on link "Enlace" at bounding box center [450, 262] width 22 height 10
click at [681, 172] on span "Ver detalle" at bounding box center [693, 168] width 49 height 19
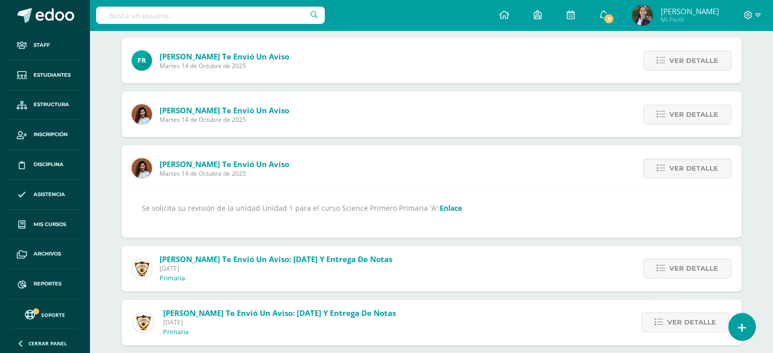
click at [443, 208] on link "Enlace" at bounding box center [450, 208] width 22 height 10
click at [444, 210] on link "Enlace" at bounding box center [450, 208] width 22 height 10
click at [701, 115] on span "Ver detalle" at bounding box center [693, 114] width 49 height 19
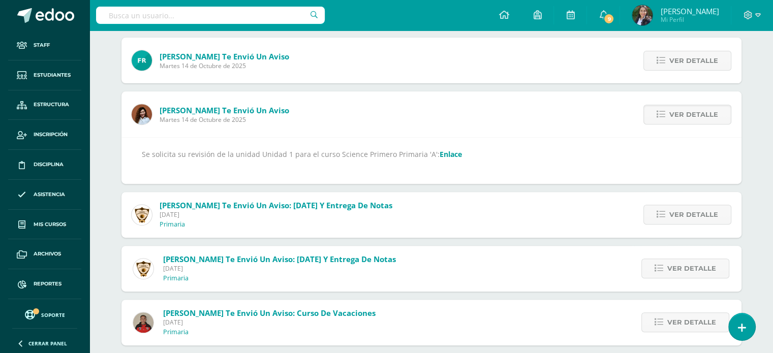
click at [443, 151] on link "Enlace" at bounding box center [450, 154] width 22 height 10
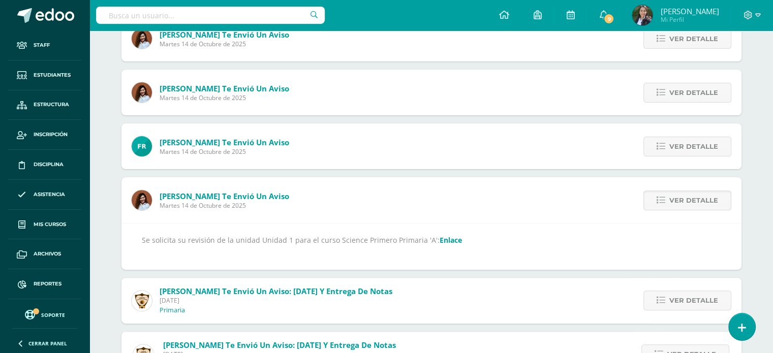
scroll to position [287, 0]
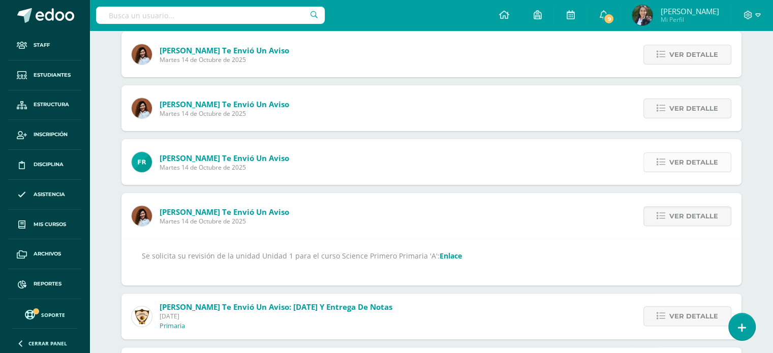
click at [679, 164] on span "Ver detalle" at bounding box center [693, 162] width 49 height 19
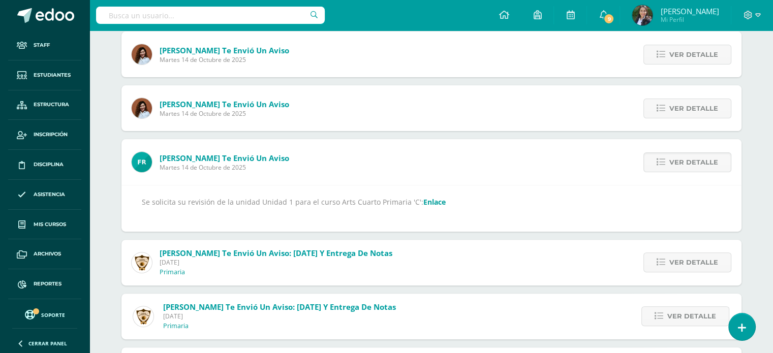
click at [423, 201] on link "Enlace" at bounding box center [434, 202] width 22 height 10
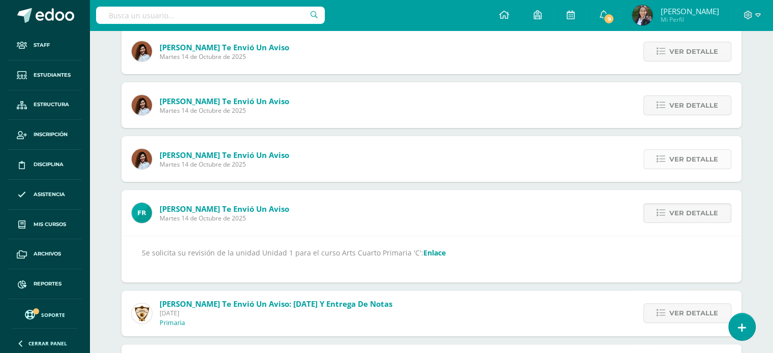
click at [701, 161] on span "Ver detalle" at bounding box center [693, 159] width 49 height 19
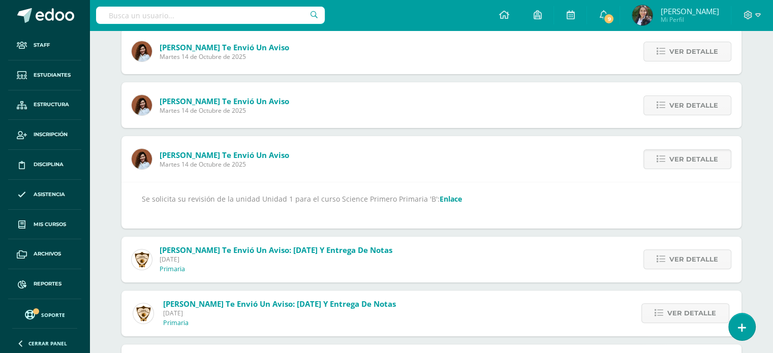
click at [442, 197] on link "Enlace" at bounding box center [450, 199] width 22 height 10
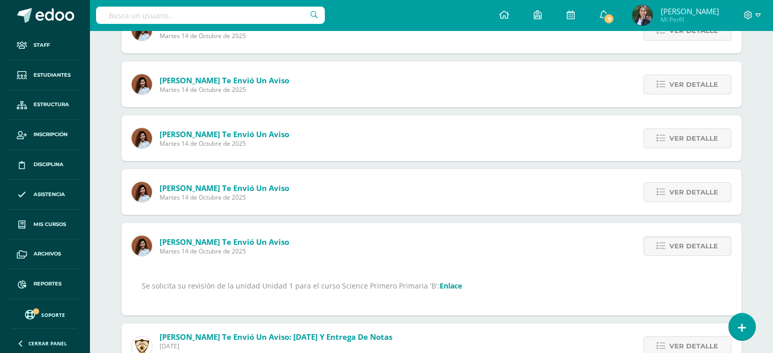
scroll to position [134, 0]
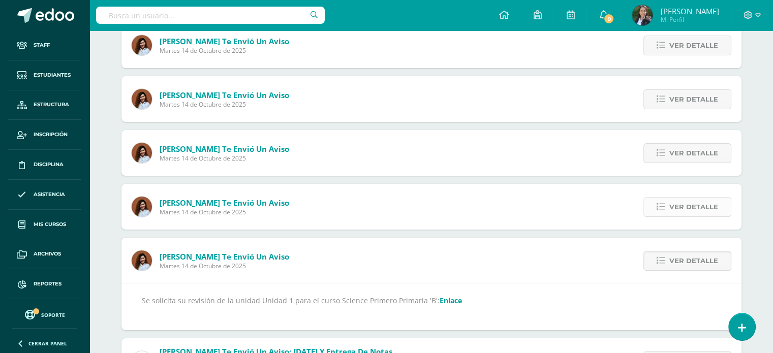
click at [691, 205] on span "Ver detalle" at bounding box center [693, 207] width 49 height 19
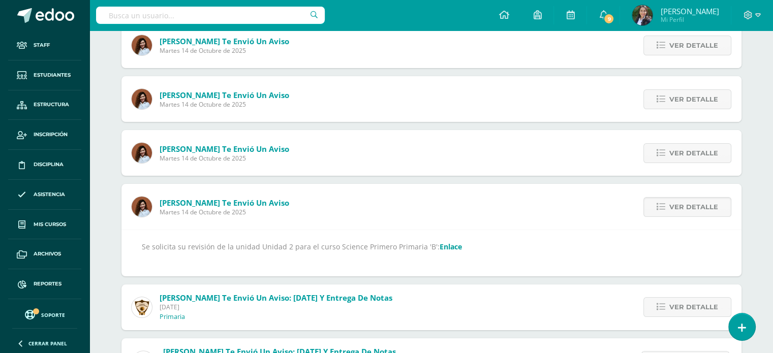
click at [439, 245] on link "Enlace" at bounding box center [450, 247] width 22 height 10
click at [679, 155] on span "Ver detalle" at bounding box center [693, 153] width 49 height 19
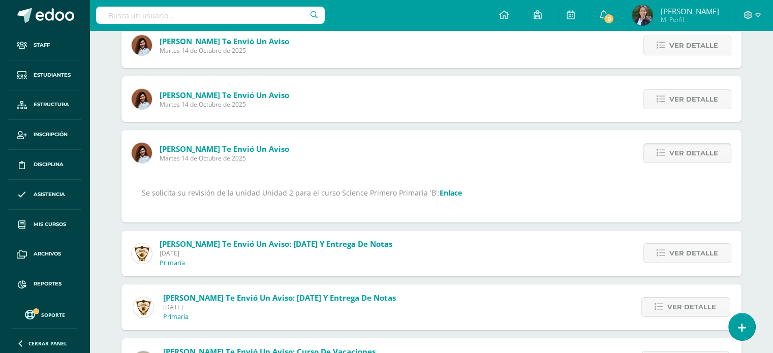
click at [440, 191] on link "Enlace" at bounding box center [450, 193] width 22 height 10
click at [711, 98] on span "Ver detalle" at bounding box center [693, 99] width 49 height 19
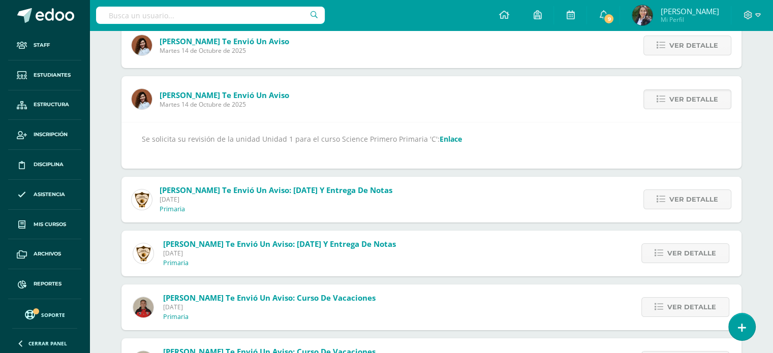
click at [449, 139] on link "Enlace" at bounding box center [450, 139] width 22 height 10
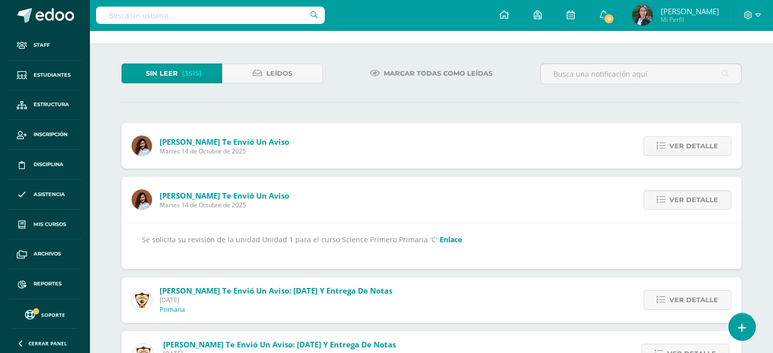
scroll to position [33, 0]
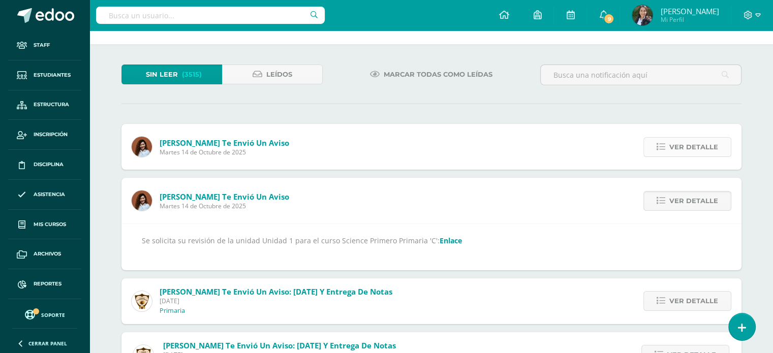
click at [695, 145] on span "Ver detalle" at bounding box center [693, 147] width 49 height 19
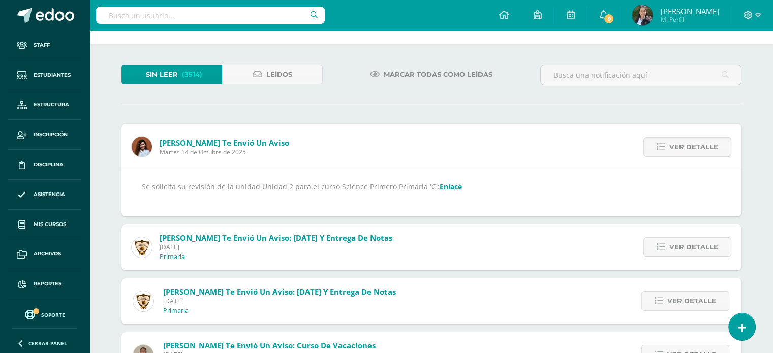
click at [447, 187] on link "Enlace" at bounding box center [450, 187] width 22 height 10
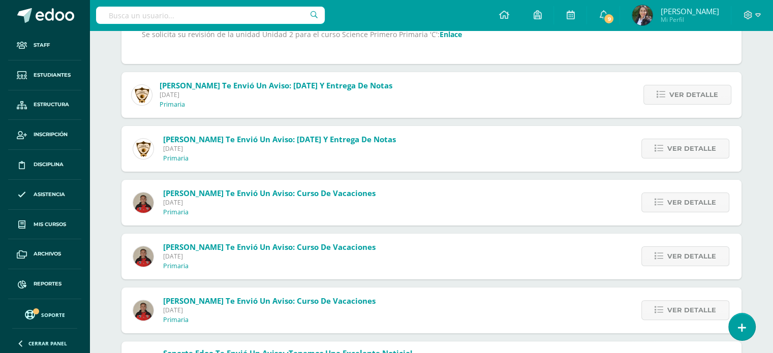
scroll to position [0, 0]
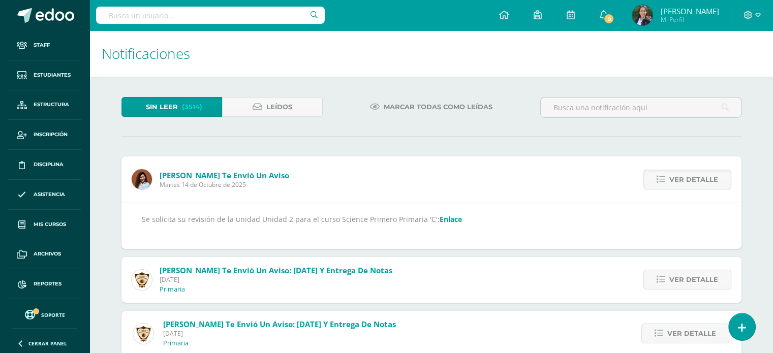
click at [439, 217] on link "Enlace" at bounding box center [450, 219] width 22 height 10
click at [509, 12] on icon at bounding box center [503, 14] width 10 height 9
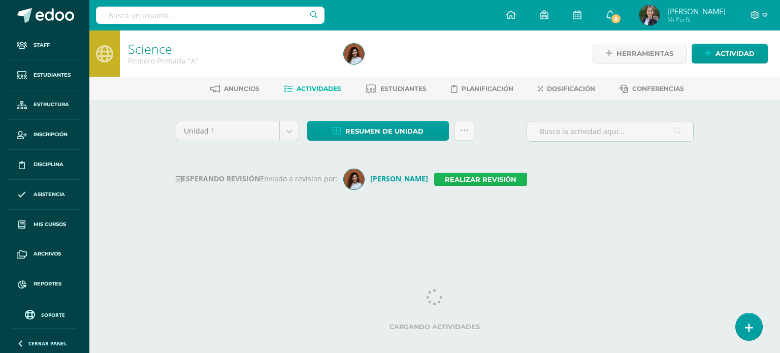
click at [478, 179] on link "Realizar revisión" at bounding box center [480, 179] width 93 height 13
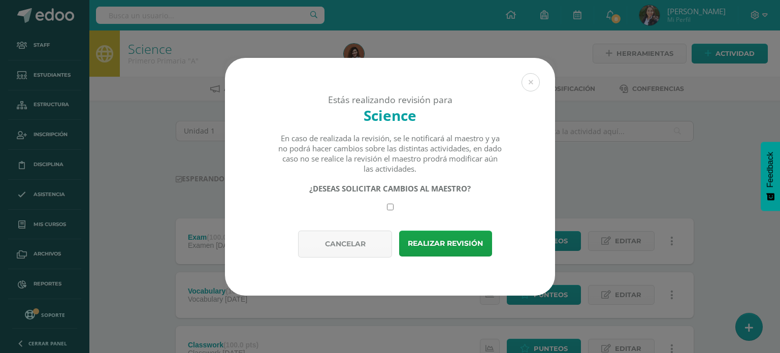
click at [389, 207] on input "checkbox" at bounding box center [390, 207] width 7 height 7
checkbox input "true"
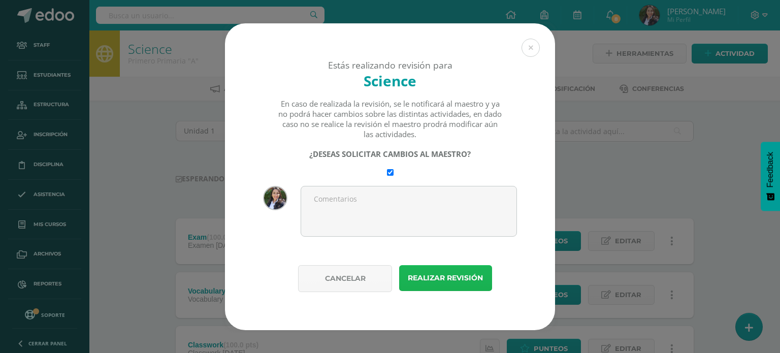
click at [446, 278] on button "Realizar revisión" at bounding box center [445, 278] width 93 height 26
click at [445, 272] on button "Realizar revisión" at bounding box center [445, 278] width 93 height 26
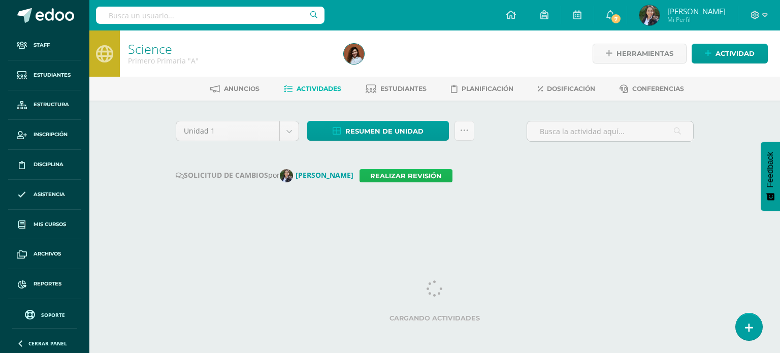
click at [401, 174] on link "Realizar revisión" at bounding box center [406, 175] width 93 height 13
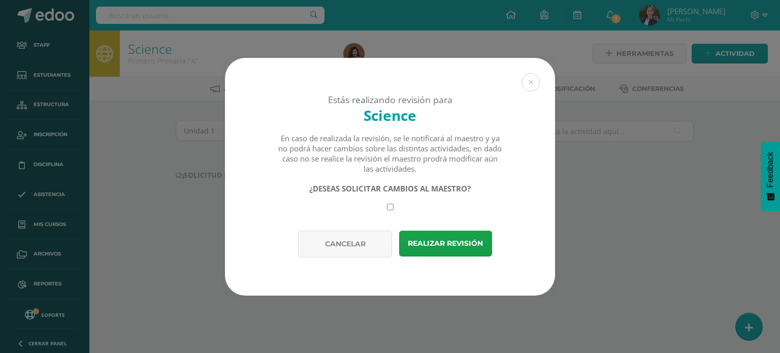
click at [390, 207] on input "checkbox" at bounding box center [390, 207] width 7 height 7
checkbox input "true"
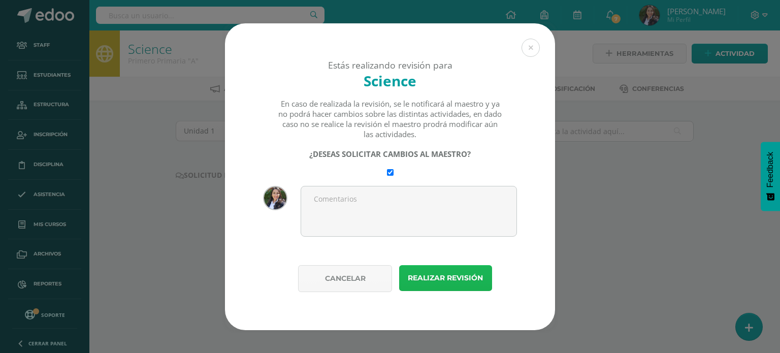
click at [437, 276] on button "Realizar revisión" at bounding box center [445, 278] width 93 height 26
click at [438, 279] on button "Realizar revisión" at bounding box center [445, 278] width 93 height 26
click at [431, 272] on button "Realizar revisión" at bounding box center [445, 278] width 93 height 26
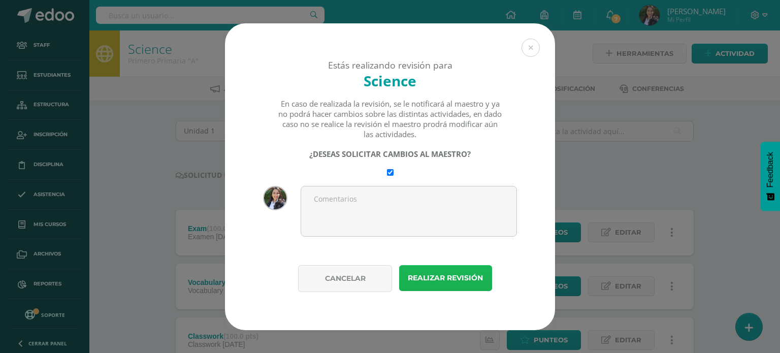
click at [434, 278] on button "Realizar revisión" at bounding box center [445, 278] width 93 height 26
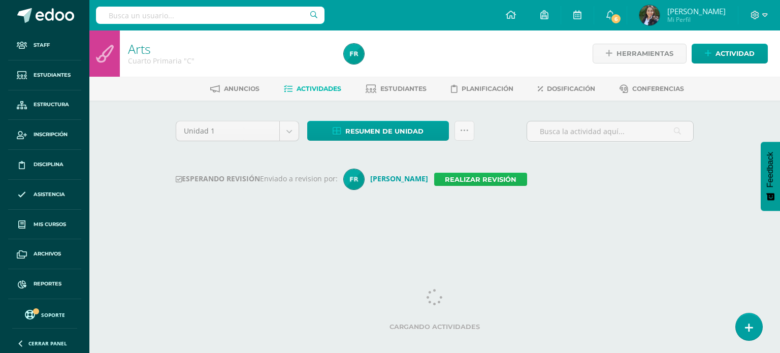
click at [468, 178] on link "Realizar revisión" at bounding box center [480, 179] width 93 height 13
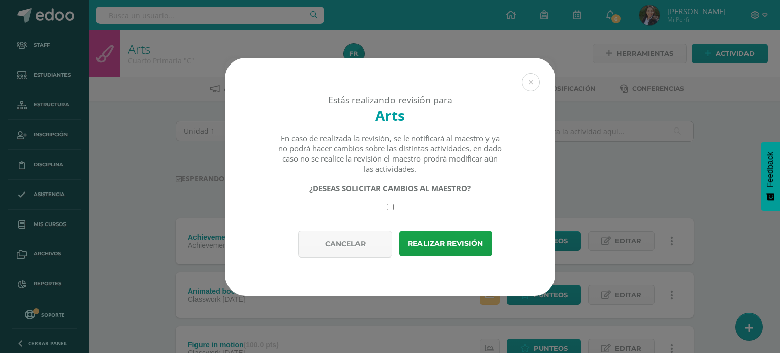
click at [388, 205] on input "checkbox" at bounding box center [390, 207] width 7 height 7
checkbox input "true"
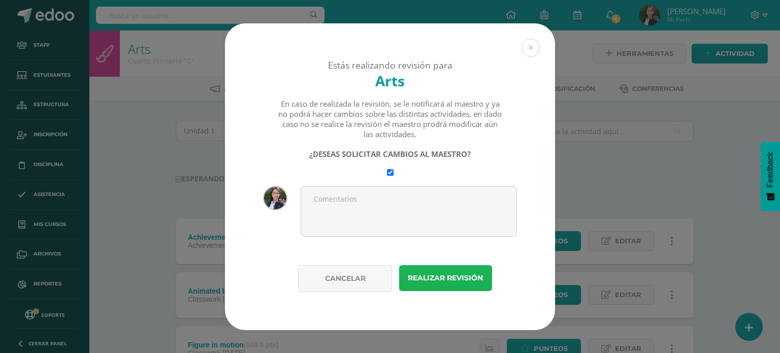
click at [431, 274] on button "Realizar revisión" at bounding box center [445, 278] width 93 height 26
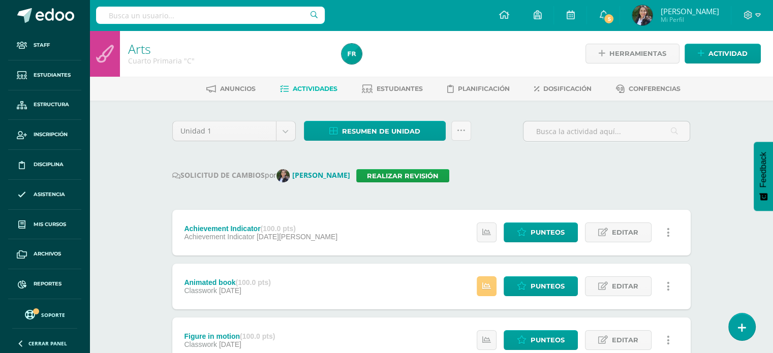
click at [510, 178] on div "SOLICITUD DE CAMBIOS por [PERSON_NAME] Realizar revisión" at bounding box center [431, 175] width 518 height 13
click at [492, 177] on div "SOLICITUD DE CAMBIOS por Marielos Cardona Realizar revisión" at bounding box center [431, 175] width 518 height 13
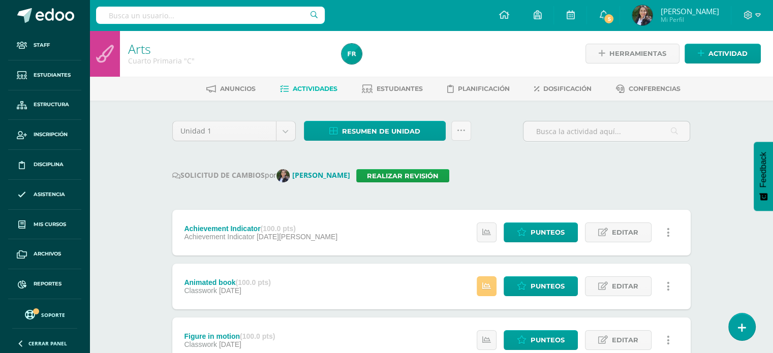
click at [492, 177] on div "SOLICITUD DE CAMBIOS por Marielos Cardona Realizar revisión" at bounding box center [431, 175] width 518 height 13
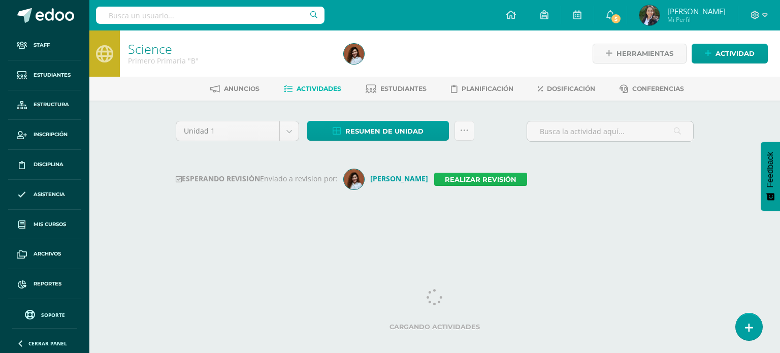
click at [496, 176] on link "Realizar revisión" at bounding box center [480, 179] width 93 height 13
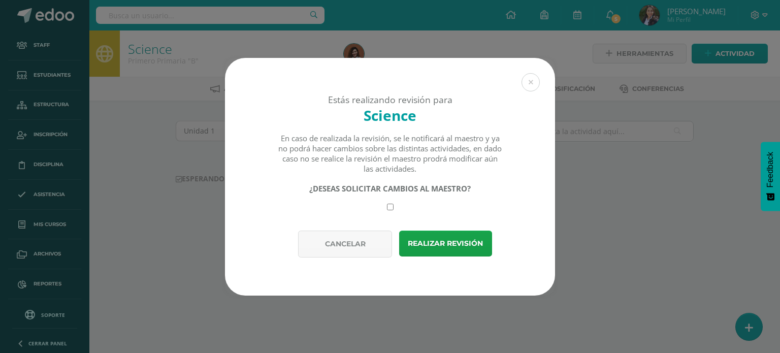
click at [388, 207] on input "checkbox" at bounding box center [390, 207] width 7 height 7
checkbox input "true"
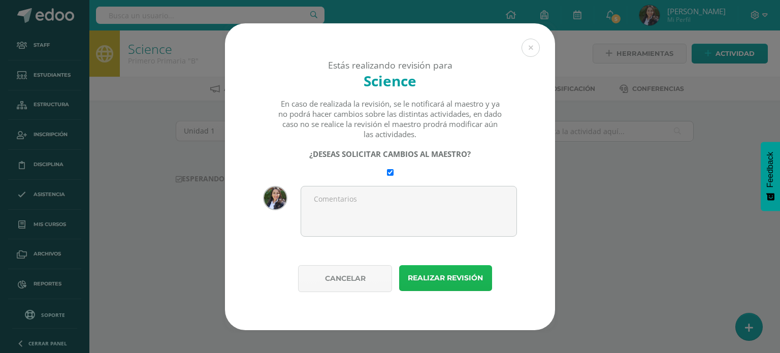
click at [440, 274] on button "Realizar revisión" at bounding box center [445, 278] width 93 height 26
click at [434, 277] on button "Realizar revisión" at bounding box center [445, 278] width 93 height 26
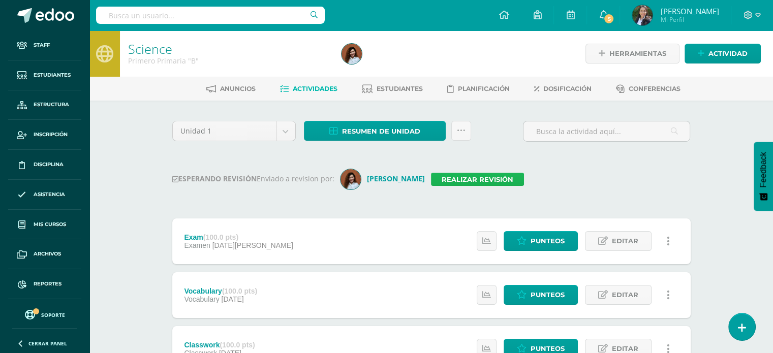
click at [464, 179] on link "Realizar revisión" at bounding box center [477, 179] width 93 height 13
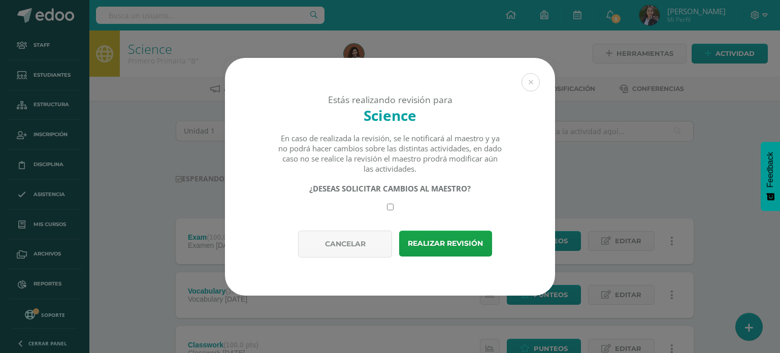
click at [389, 207] on input "checkbox" at bounding box center [390, 207] width 7 height 7
checkbox input "true"
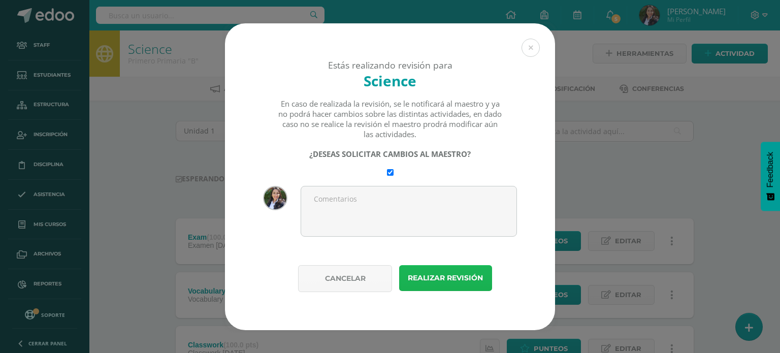
click at [431, 275] on button "Realizar revisión" at bounding box center [445, 278] width 93 height 26
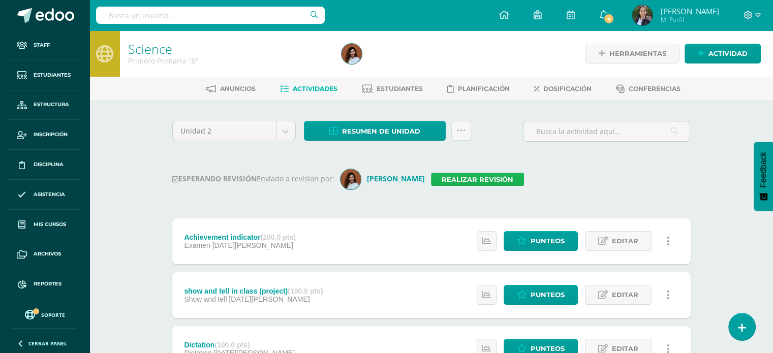
click at [492, 179] on link "Realizar revisión" at bounding box center [477, 179] width 93 height 13
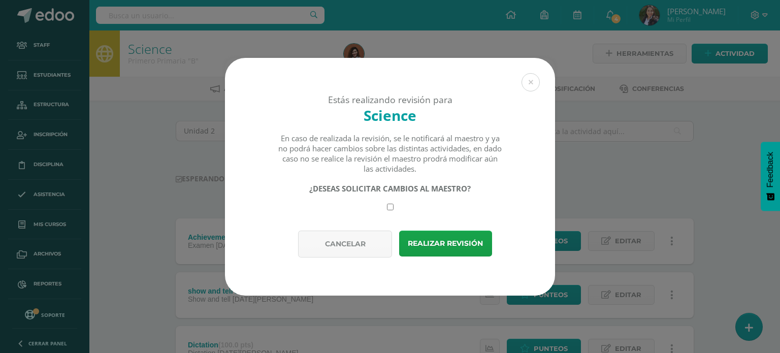
click at [393, 205] on input "checkbox" at bounding box center [390, 207] width 7 height 7
checkbox input "true"
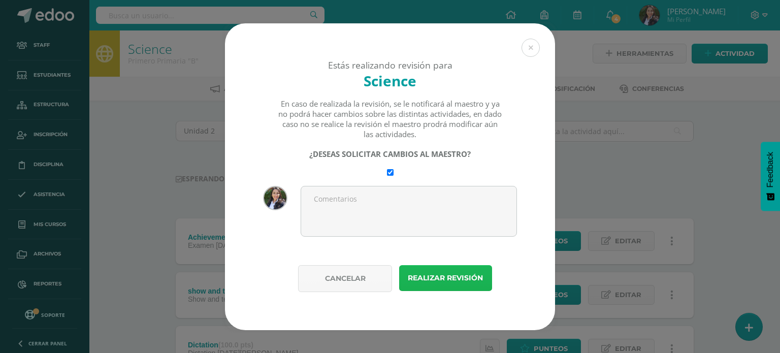
click at [450, 277] on button "Realizar revisión" at bounding box center [445, 278] width 93 height 26
click at [442, 274] on button "Realizar revisión" at bounding box center [445, 278] width 93 height 26
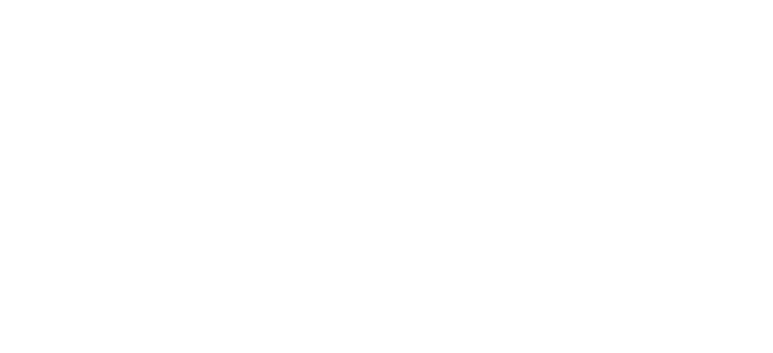
click at [0, 0] on html at bounding box center [0, 0] width 0 height 0
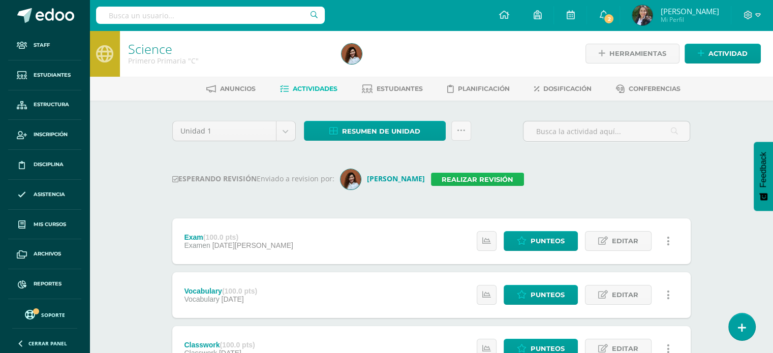
click at [492, 177] on link "Realizar revisión" at bounding box center [477, 179] width 93 height 13
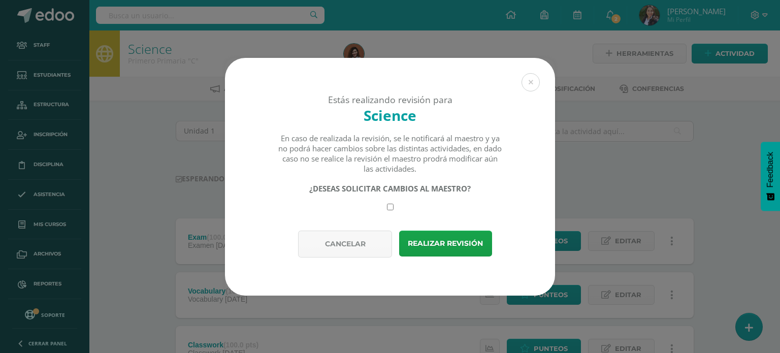
click at [389, 207] on input "checkbox" at bounding box center [390, 207] width 7 height 7
checkbox input "true"
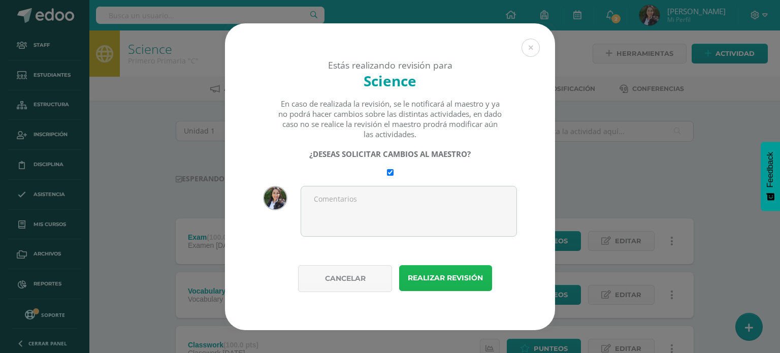
click at [447, 273] on button "Realizar revisión" at bounding box center [445, 278] width 93 height 26
click at [441, 274] on button "Realizar revisión" at bounding box center [445, 278] width 93 height 26
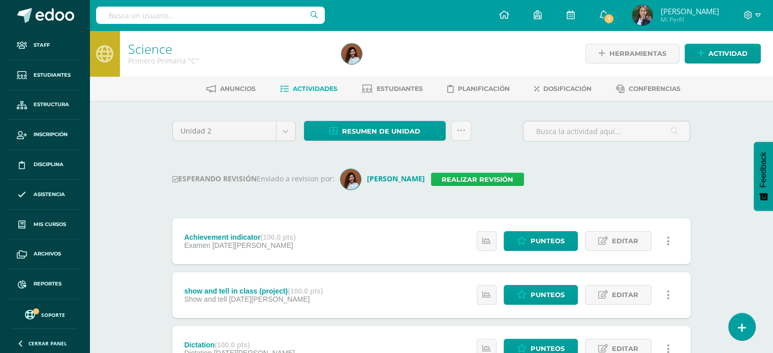
click at [492, 180] on link "Realizar revisión" at bounding box center [477, 179] width 93 height 13
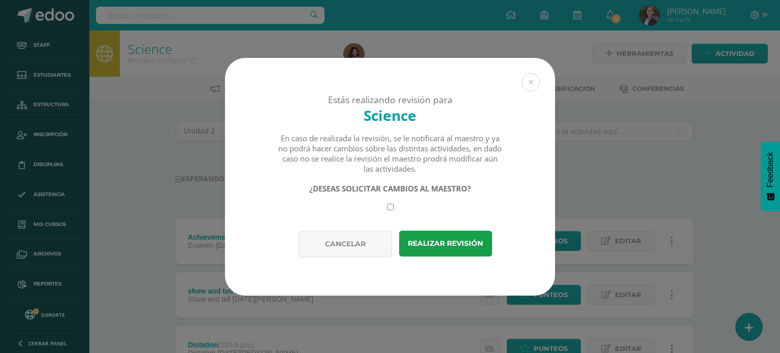
click at [390, 208] on input "checkbox" at bounding box center [390, 207] width 7 height 7
checkbox input "true"
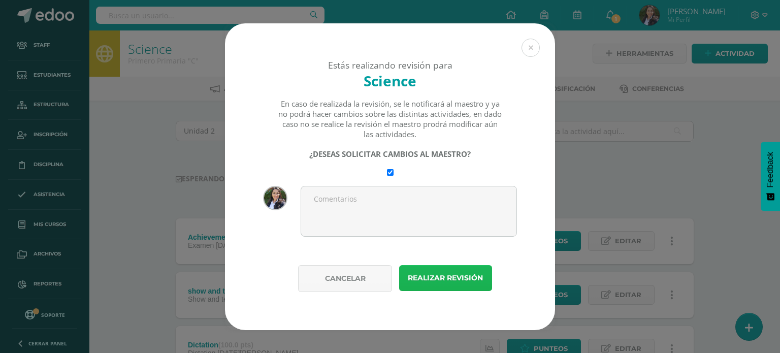
click at [434, 276] on button "Realizar revisión" at bounding box center [445, 278] width 93 height 26
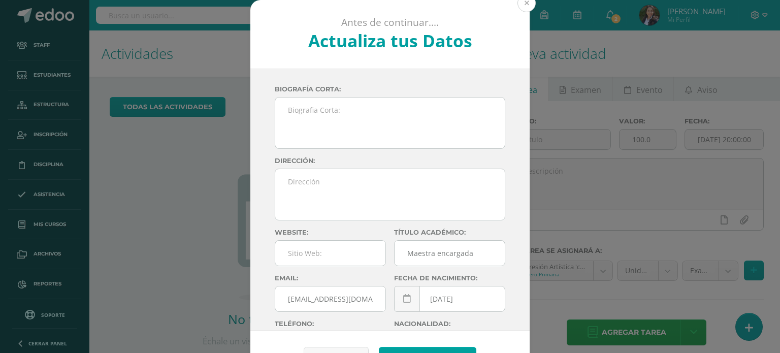
click at [520, 3] on button at bounding box center [527, 3] width 18 height 18
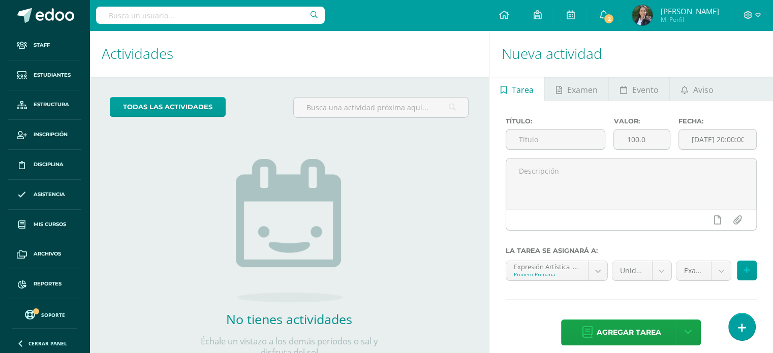
click at [150, 157] on div "todas las Actividades No tienes actividades Échale un vistazo a los demás perío…" at bounding box center [288, 234] width 399 height 314
